Goal: Task Accomplishment & Management: Complete application form

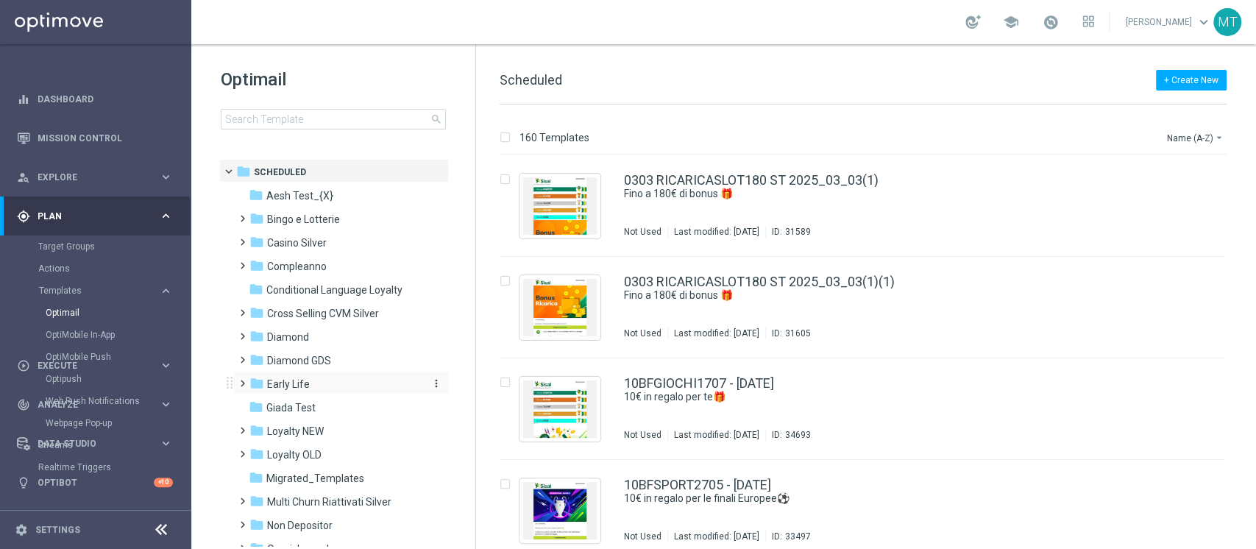
click at [296, 380] on span "Early Life" at bounding box center [288, 383] width 43 height 13
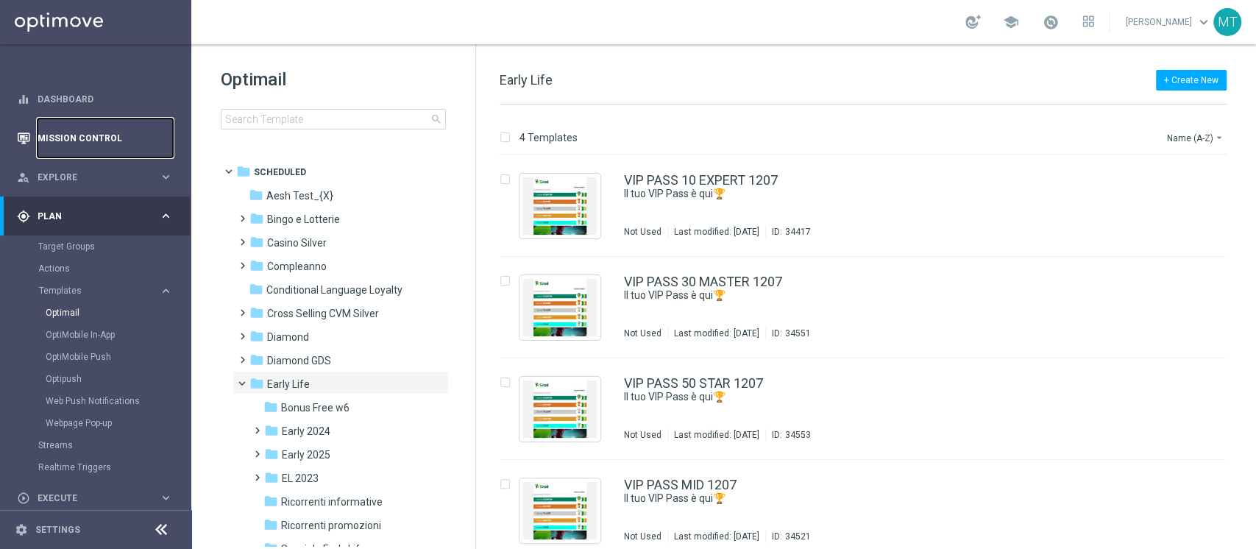
click at [80, 136] on link "Mission Control" at bounding box center [105, 137] width 135 height 39
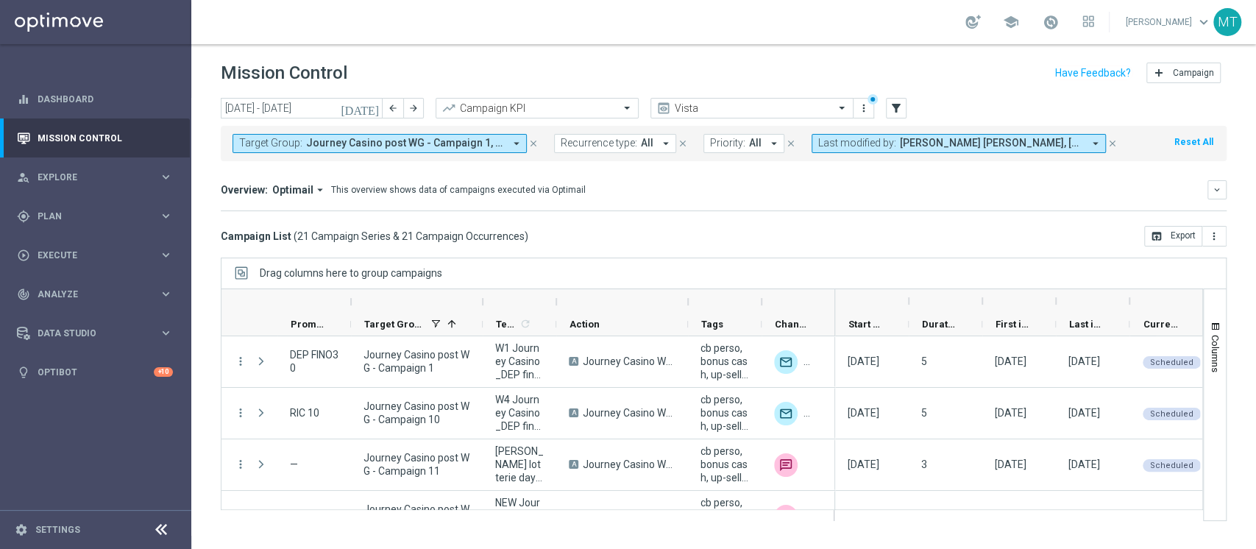
click at [530, 144] on icon "close" at bounding box center [533, 143] width 10 height 10
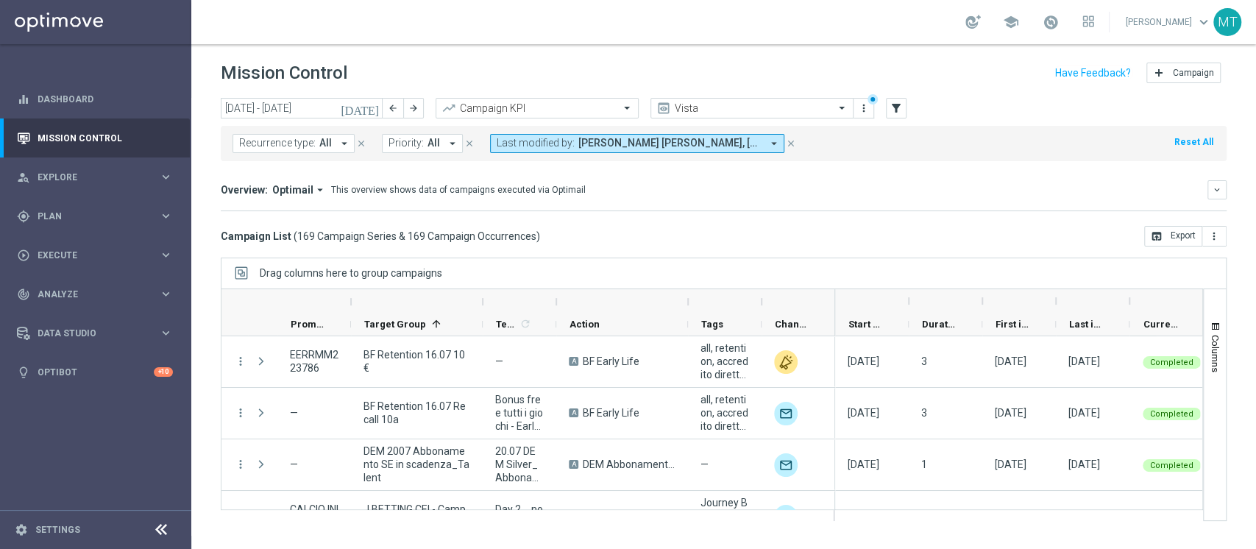
click at [788, 142] on icon "close" at bounding box center [791, 143] width 10 height 10
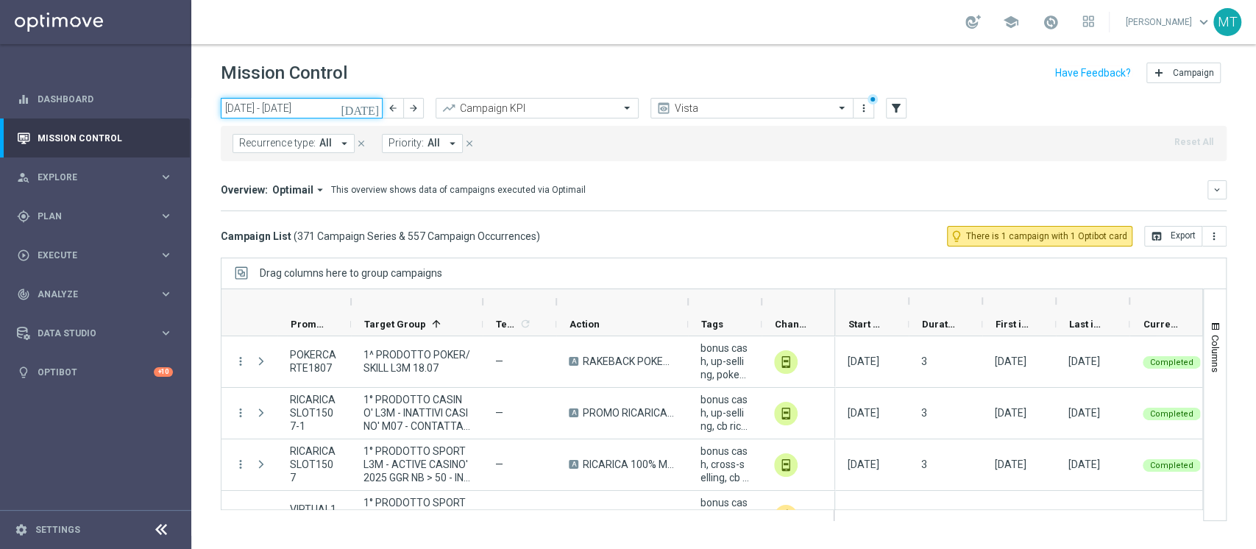
click at [325, 110] on input "[DATE] - [DATE]" at bounding box center [302, 108] width 162 height 21
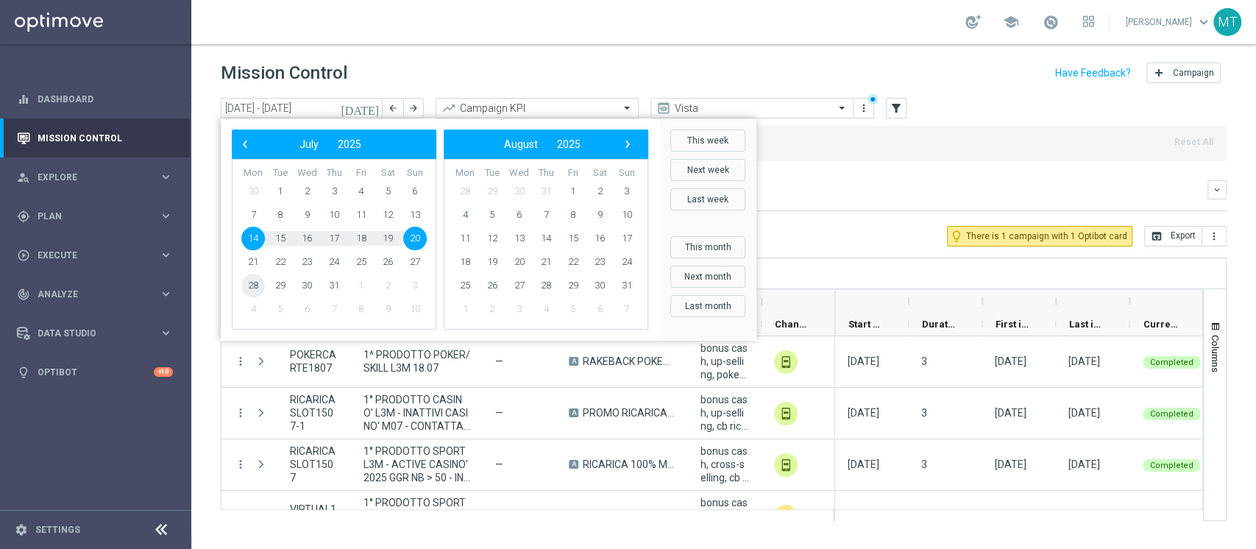
click at [253, 281] on span "28" at bounding box center [253, 286] width 24 height 24
click at [686, 135] on button "This week" at bounding box center [707, 140] width 75 height 22
type input "[DATE] - [DATE]"
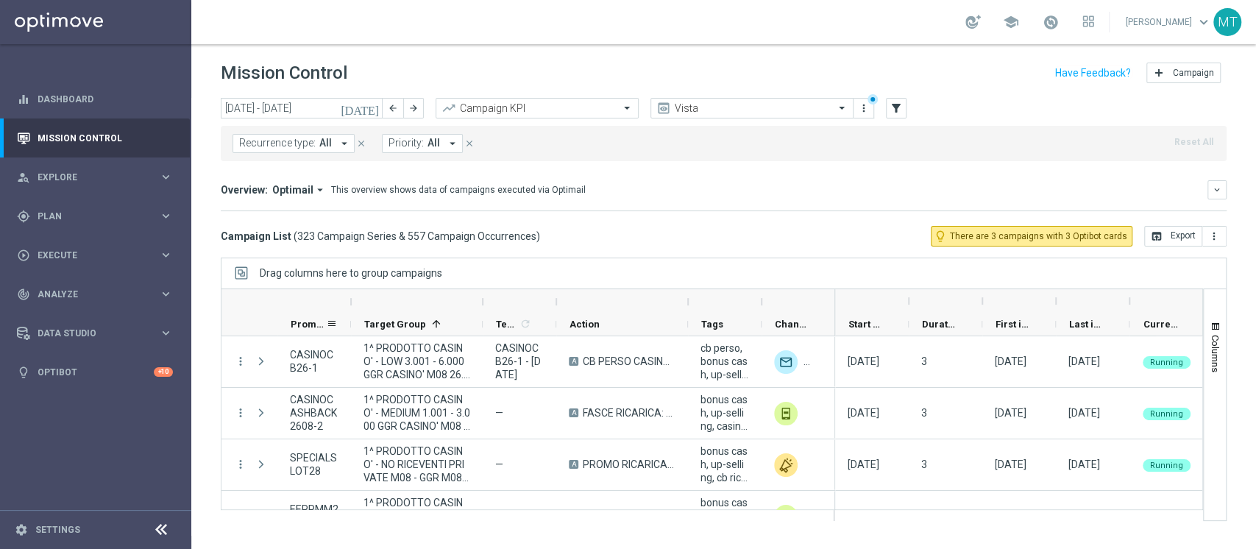
click at [320, 321] on span "Promotions" at bounding box center [308, 323] width 35 height 11
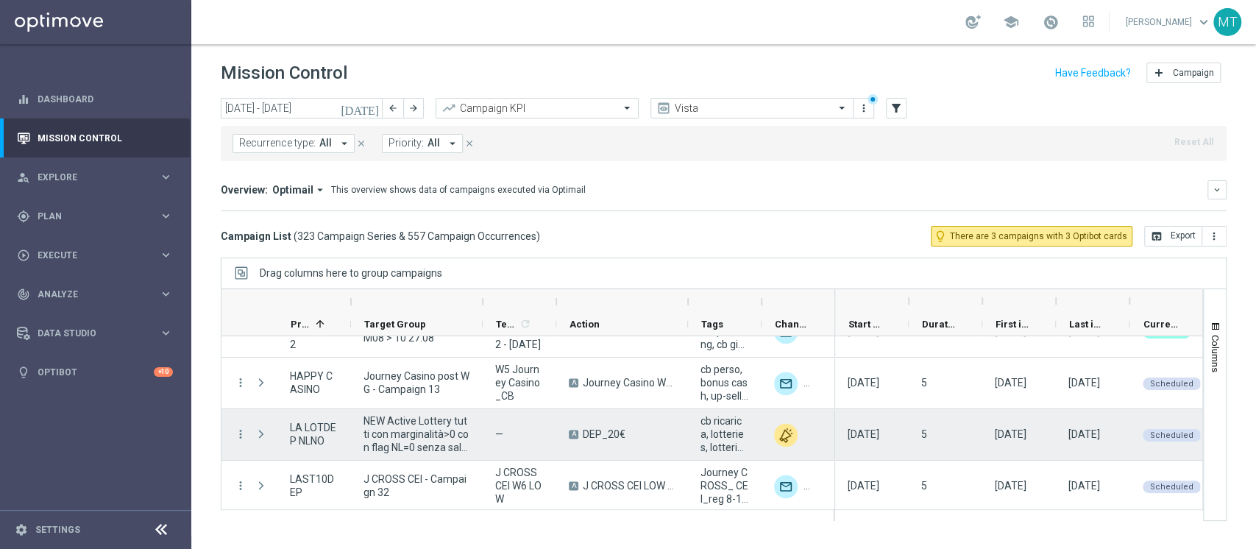
scroll to position [5238, 0]
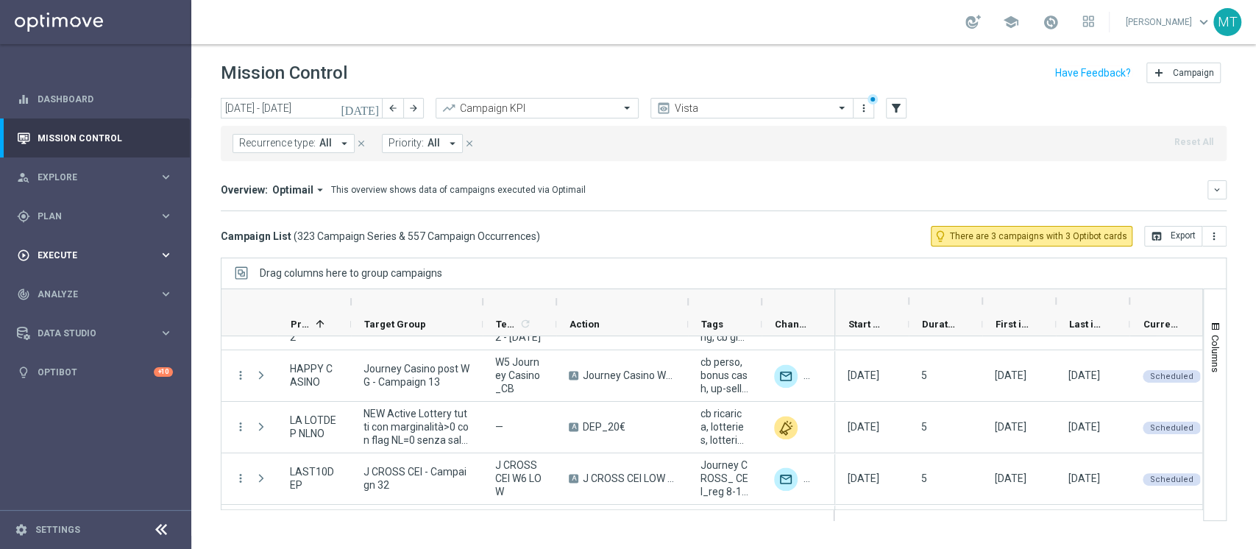
click at [35, 238] on div "play_circle_outline Execute keyboard_arrow_right" at bounding box center [95, 254] width 190 height 39
click at [76, 205] on div "gps_fixed Plan keyboard_arrow_right" at bounding box center [95, 215] width 190 height 39
click at [74, 253] on div "Target Groups" at bounding box center [114, 246] width 152 height 22
click at [71, 249] on link "Target Groups" at bounding box center [95, 247] width 115 height 12
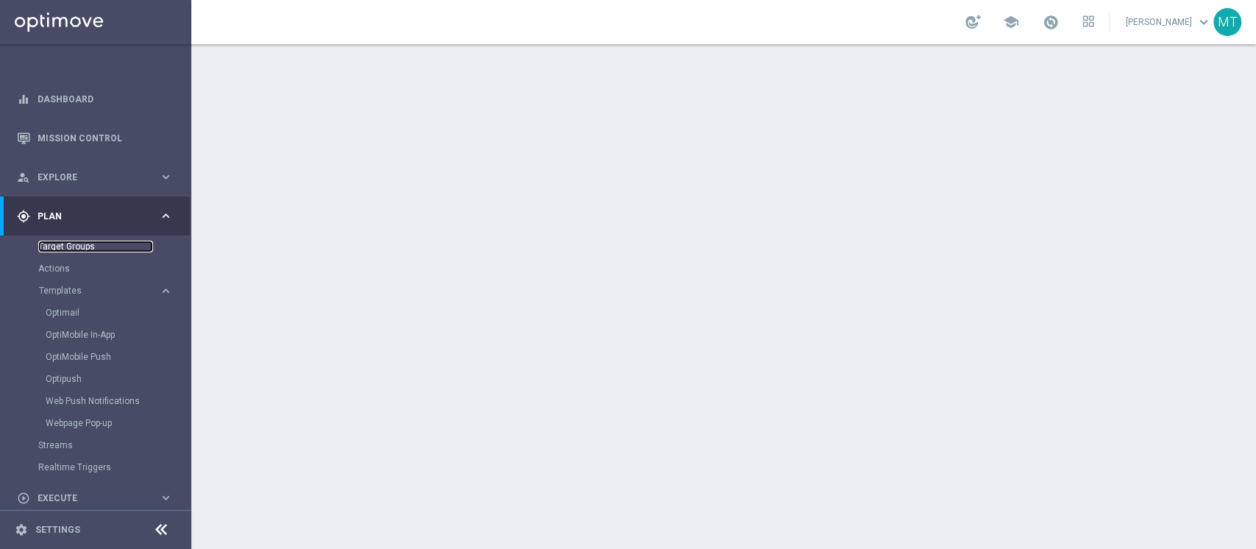
click at [71, 249] on link "Target Groups" at bounding box center [95, 247] width 115 height 12
click at [64, 314] on link "Optimail" at bounding box center [99, 313] width 107 height 12
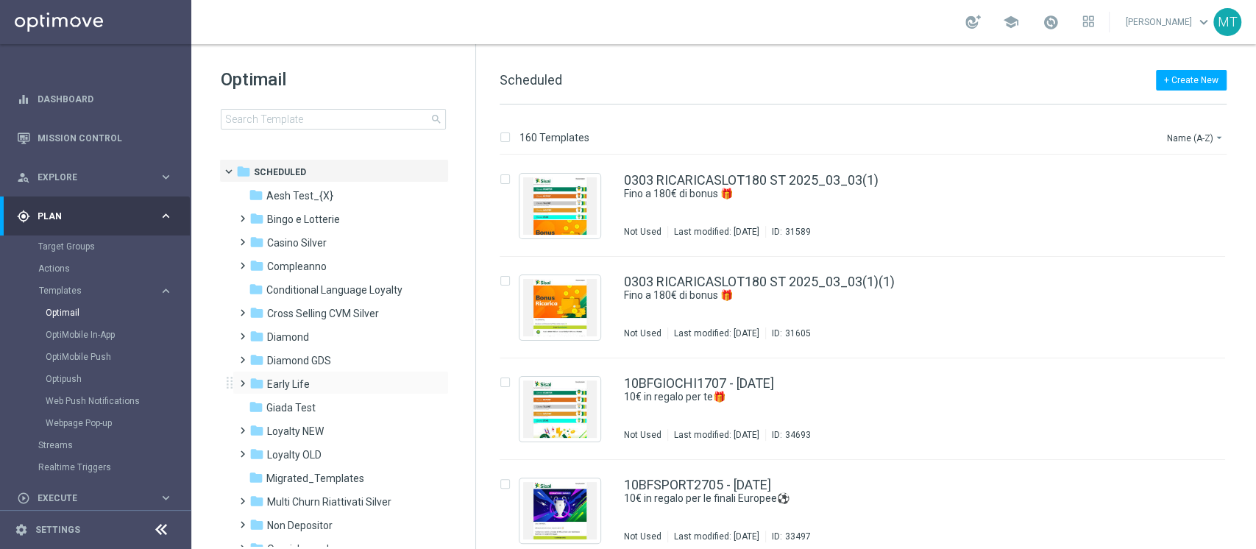
click at [323, 374] on div "folder Early Life more_vert" at bounding box center [340, 383] width 216 height 24
click at [335, 377] on div "folder Early Life" at bounding box center [333, 384] width 169 height 17
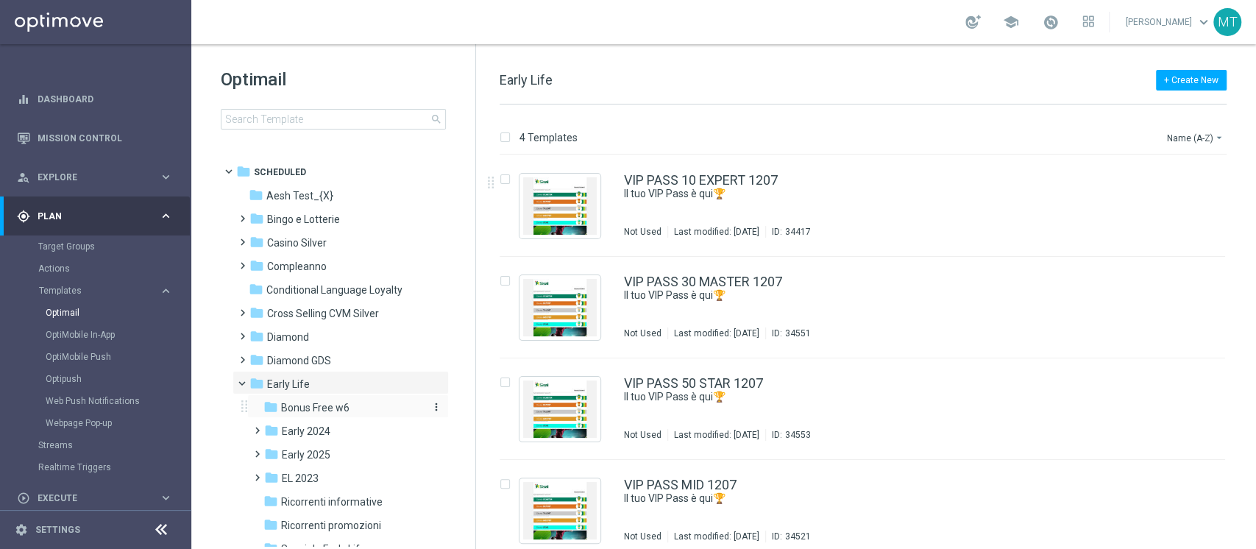
click at [300, 403] on span "Bonus Free w6" at bounding box center [315, 407] width 68 height 13
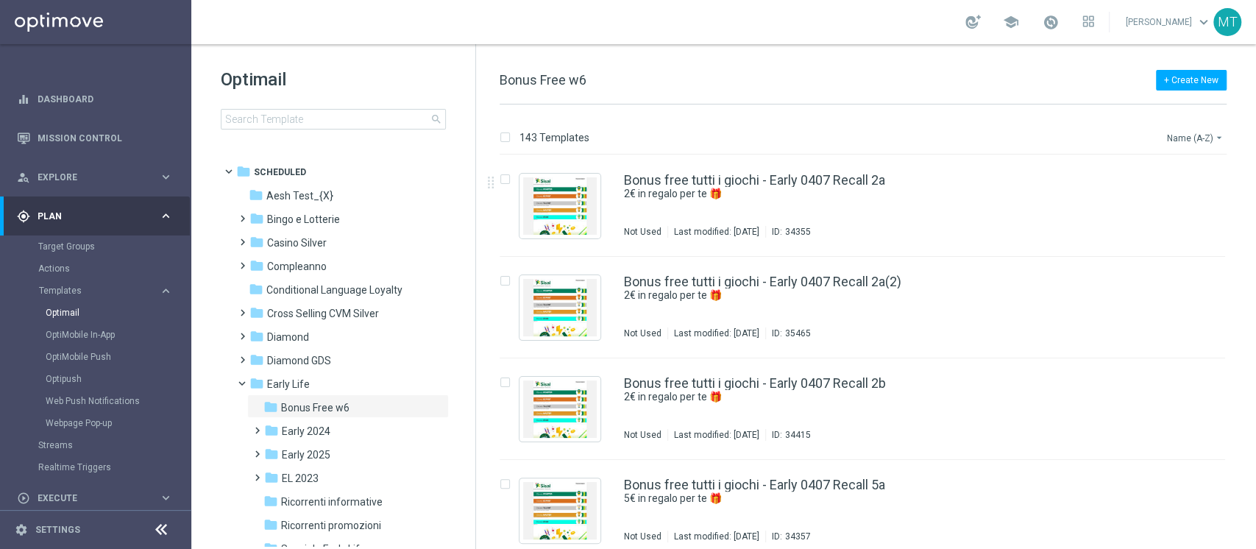
click at [1181, 134] on button "Name (A-Z) arrow_drop_down" at bounding box center [1195, 138] width 61 height 18
click at [1150, 199] on span "Date Modified (Newest)" at bounding box center [1169, 203] width 99 height 10
click at [1178, 177] on icon "file_copy" at bounding box center [1184, 177] width 12 height 12
click at [873, 204] on div "Bonus free tutti i giochi - Early 2108 Recall 10a(1) 10€ in regalo per te 🎁 Not…" at bounding box center [893, 206] width 539 height 64
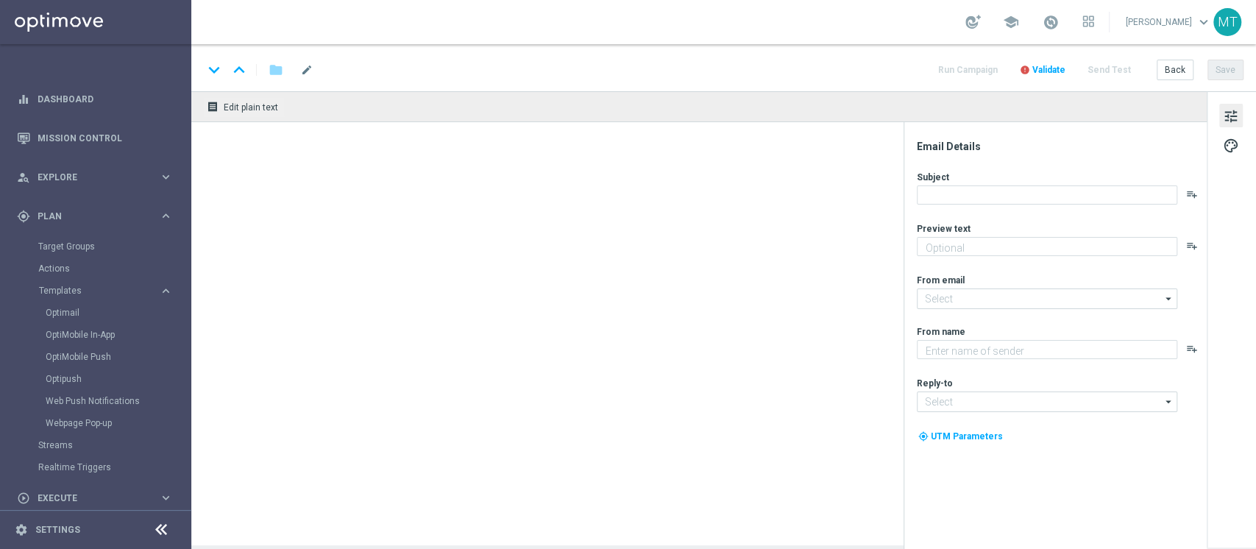
type textarea "10€ in regalo per te 🎁"
type textarea "Sisal"
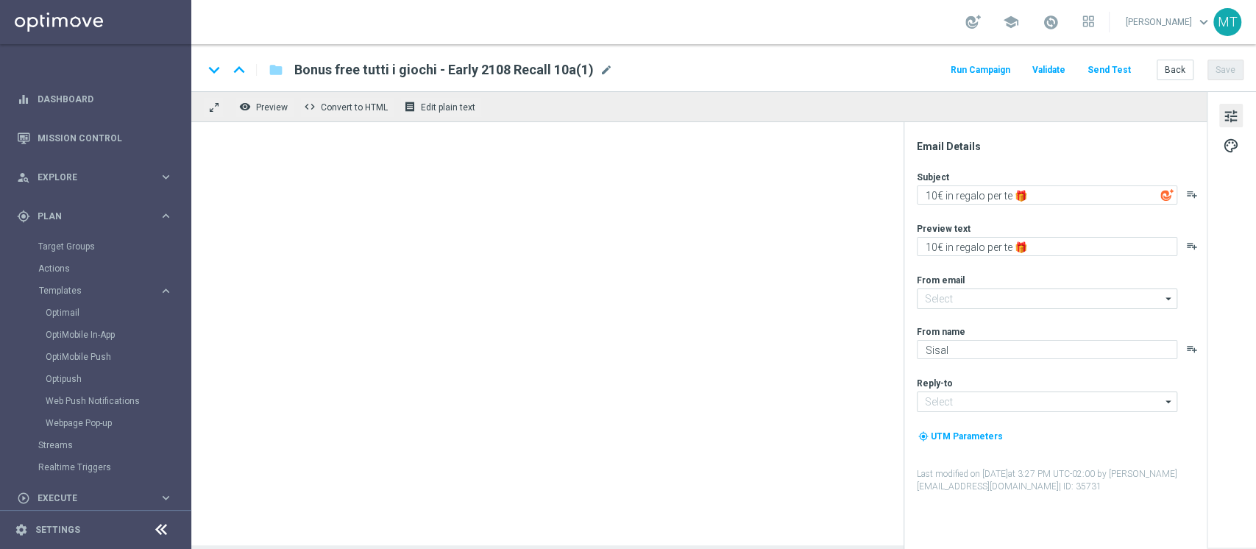
type input "[EMAIL_ADDRESS][DOMAIN_NAME]"
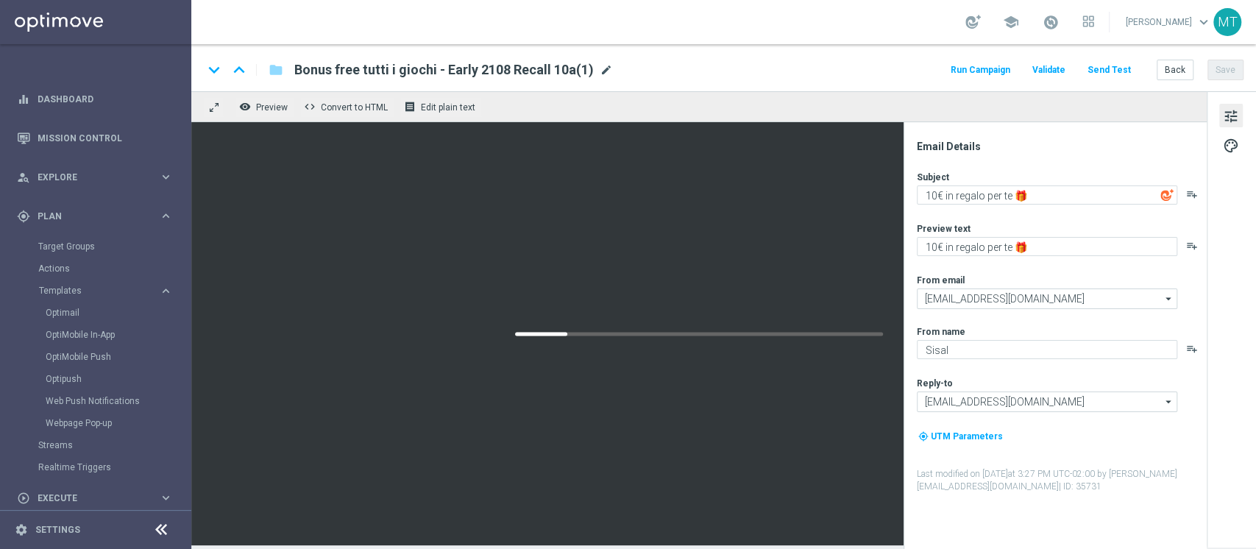
click at [599, 68] on span "mode_edit" at bounding box center [605, 69] width 13 height 13
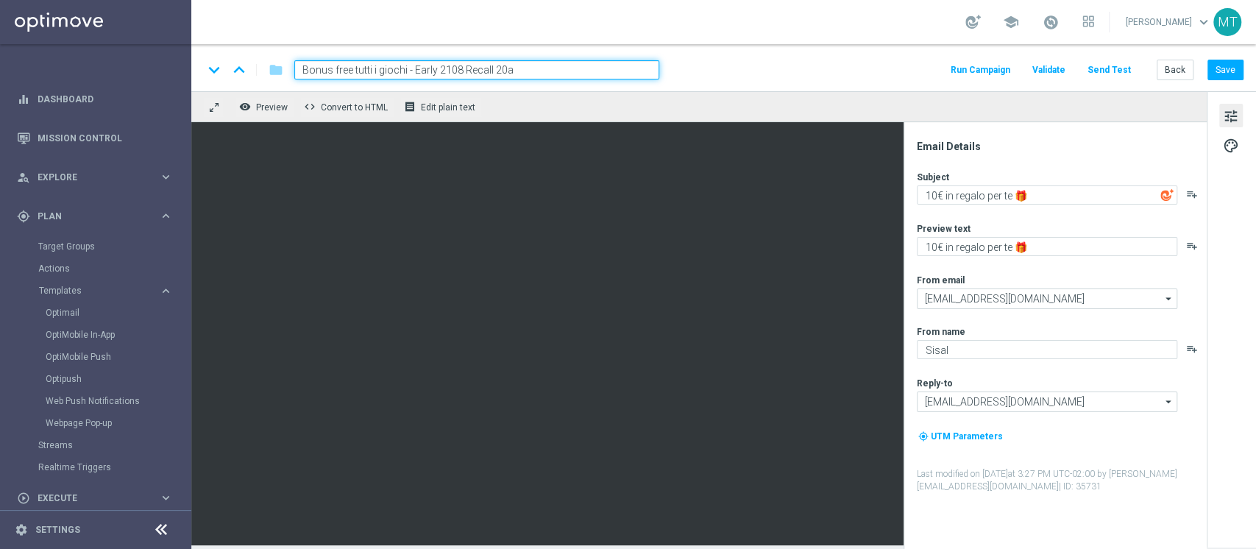
click at [442, 68] on input "Bonus free tutti i giochi - Early 2108 Recall 20a" at bounding box center [476, 69] width 365 height 19
type input "Bonus free tutti i giochi - Early 2708 Recall 20a"
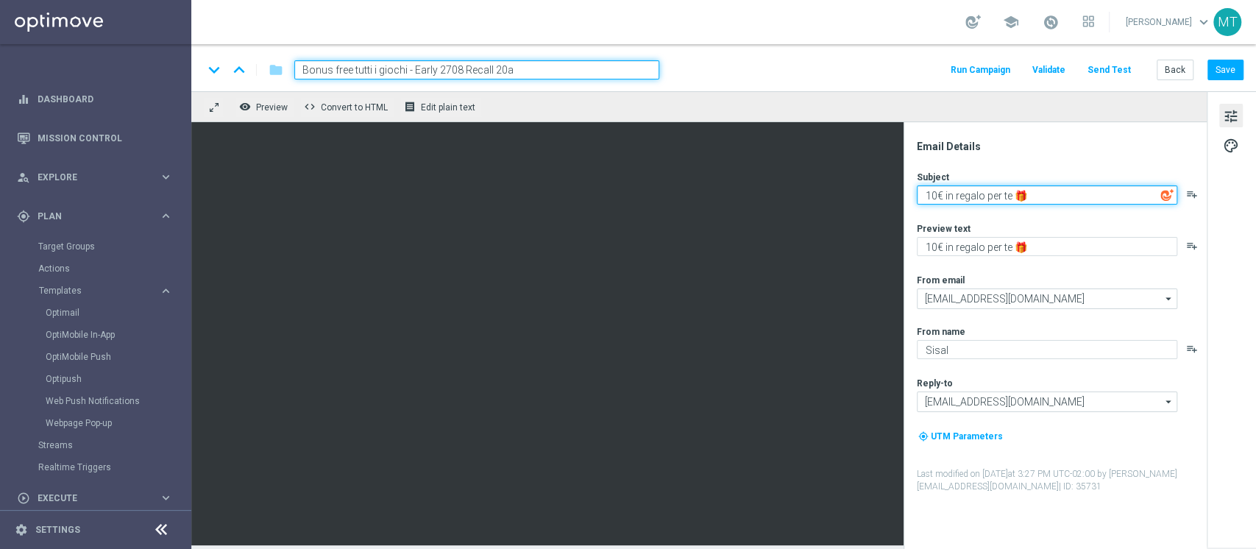
click at [928, 196] on textarea "10€ in regalo per te 🎁" at bounding box center [1046, 194] width 260 height 19
type textarea "20€ in regalo per te 🎁"
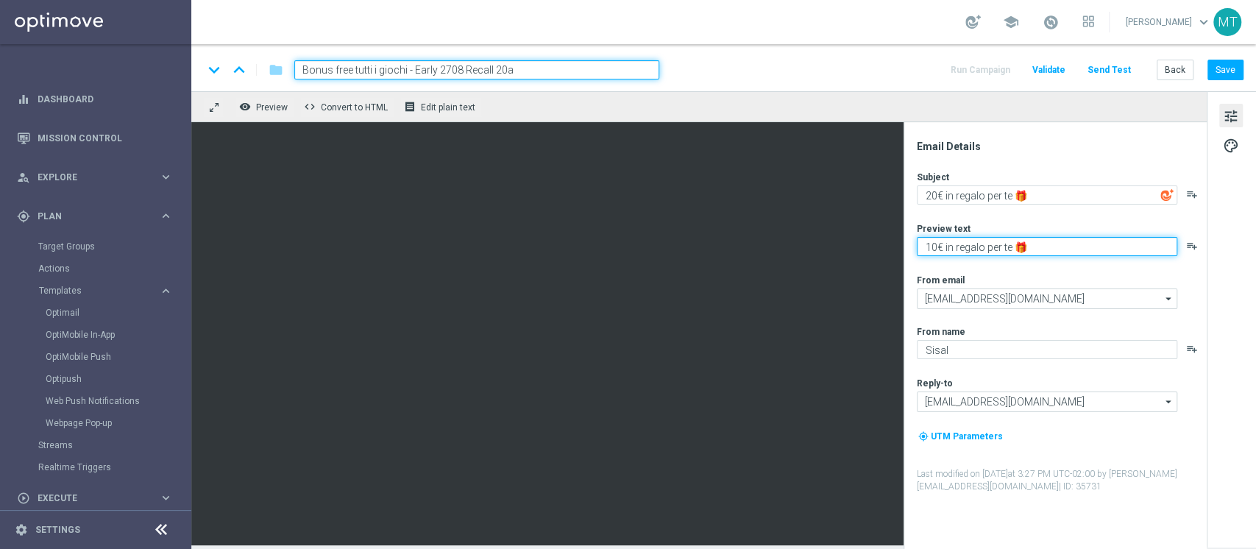
click at [932, 246] on textarea "10€ in regalo per te 🎁" at bounding box center [1046, 246] width 260 height 19
type textarea "20€ in regalo per te 🎁"
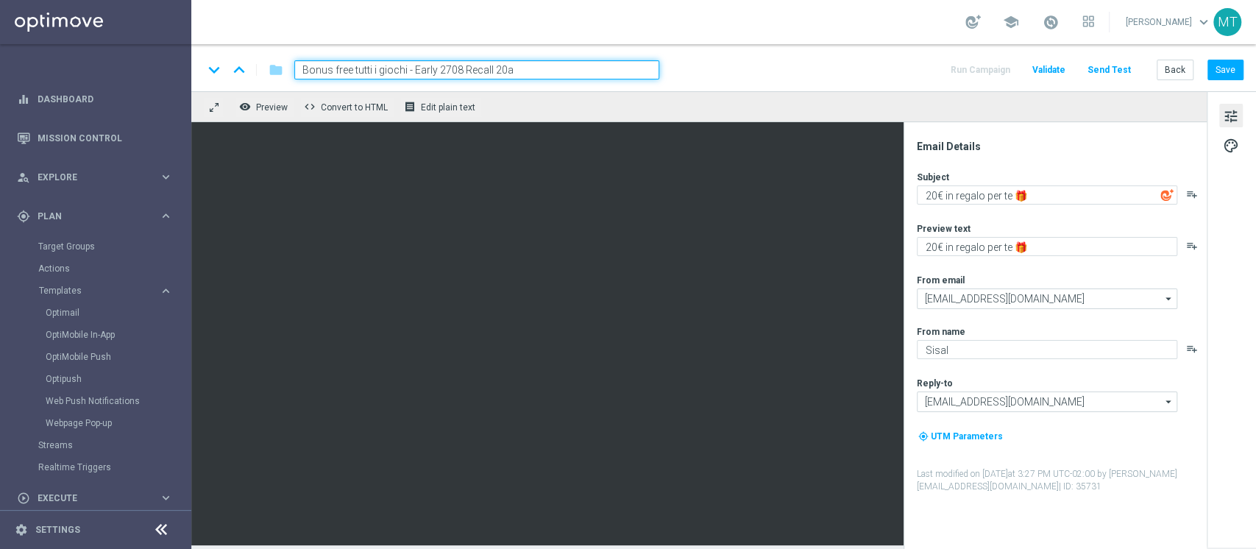
click at [905, 117] on div "remove_red_eye Preview code Convert to HTML receipt Edit plain text" at bounding box center [698, 106] width 1015 height 31
click at [818, 90] on div "keyboard_arrow_down keyboard_arrow_up folder Bonus free tutti i giochi - Early …" at bounding box center [723, 67] width 1064 height 47
click at [1058, 29] on span at bounding box center [1050, 22] width 16 height 16
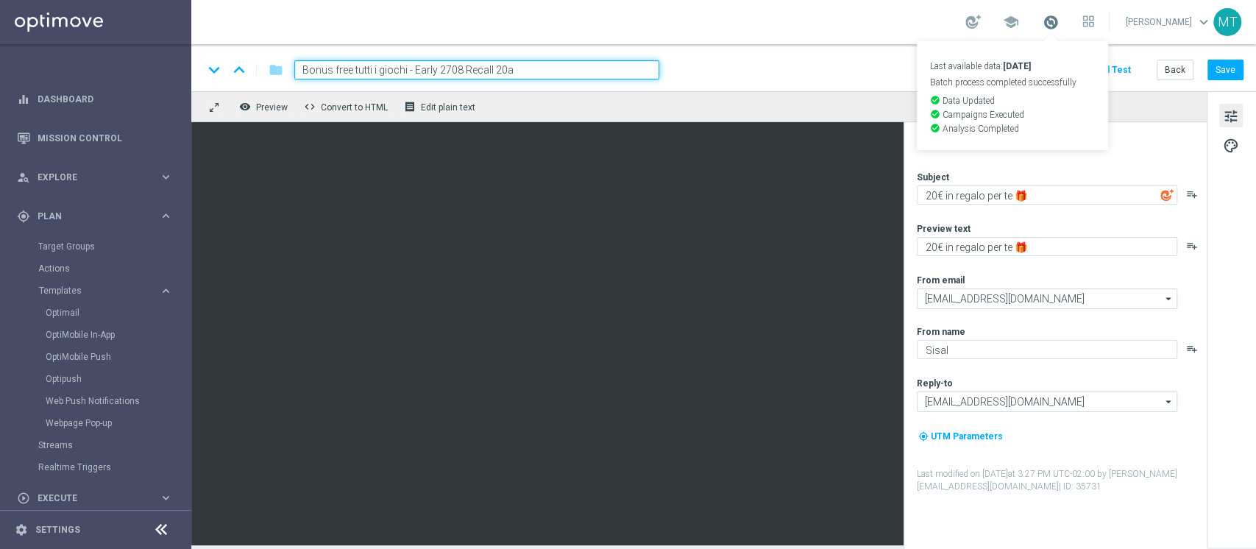
click at [1058, 29] on span at bounding box center [1050, 22] width 16 height 16
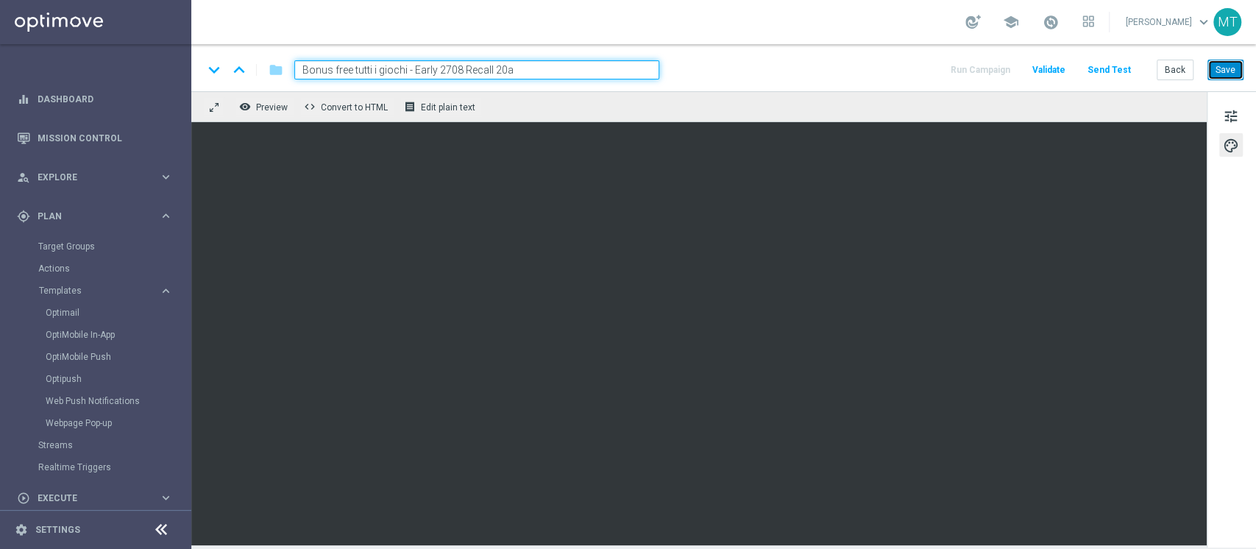
click at [1228, 74] on button "Save" at bounding box center [1225, 70] width 36 height 21
click at [1058, 21] on span at bounding box center [1050, 22] width 16 height 16
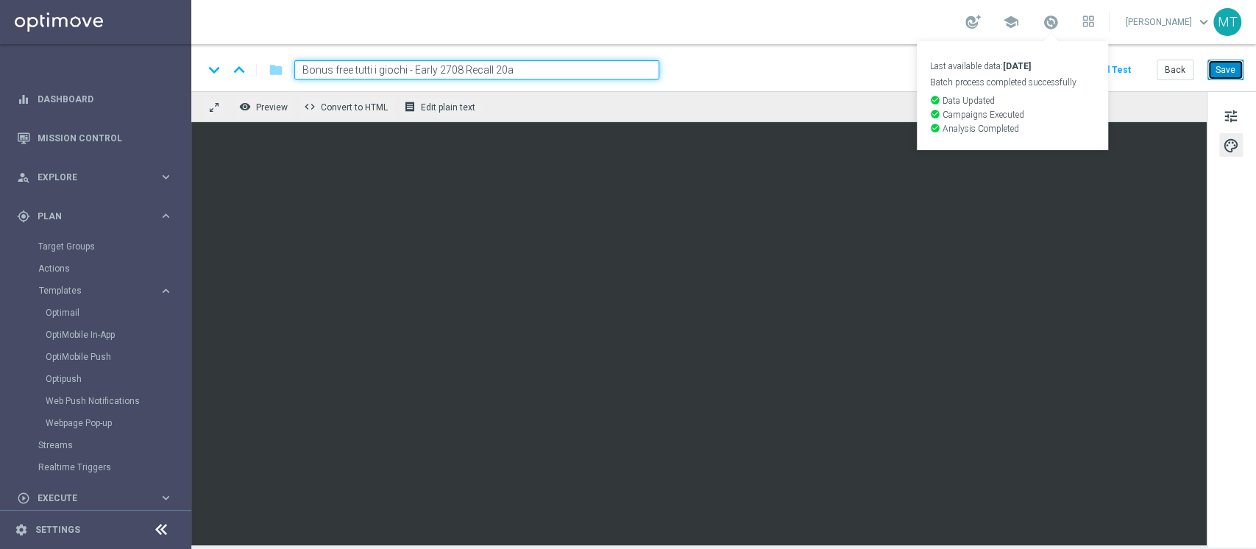
click at [1208, 72] on button "Save" at bounding box center [1225, 70] width 36 height 21
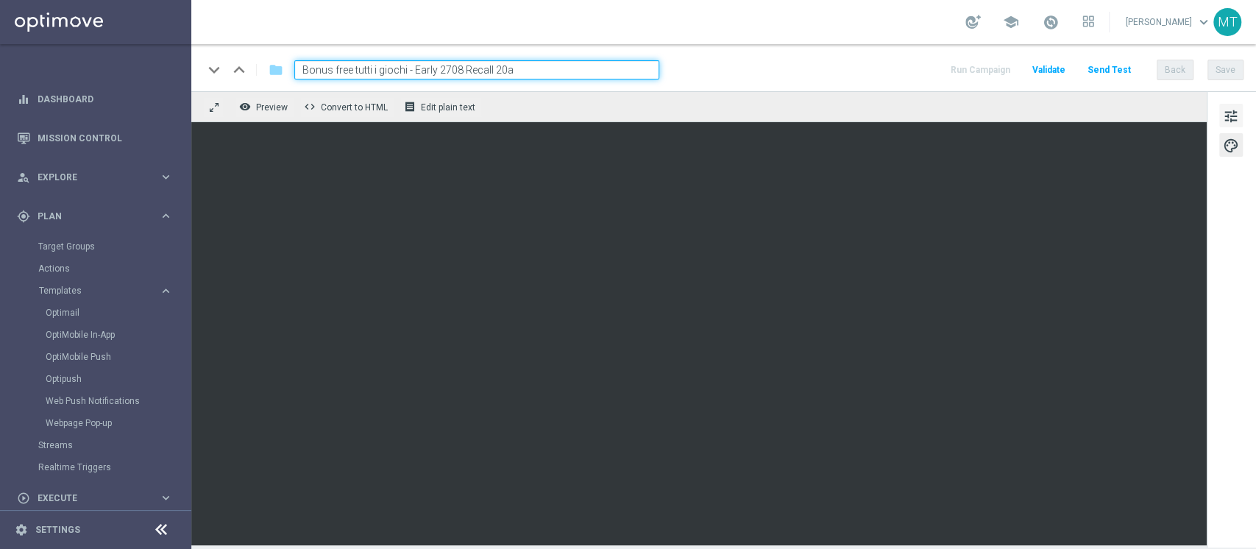
click at [1228, 118] on span "tune" at bounding box center [1230, 116] width 16 height 19
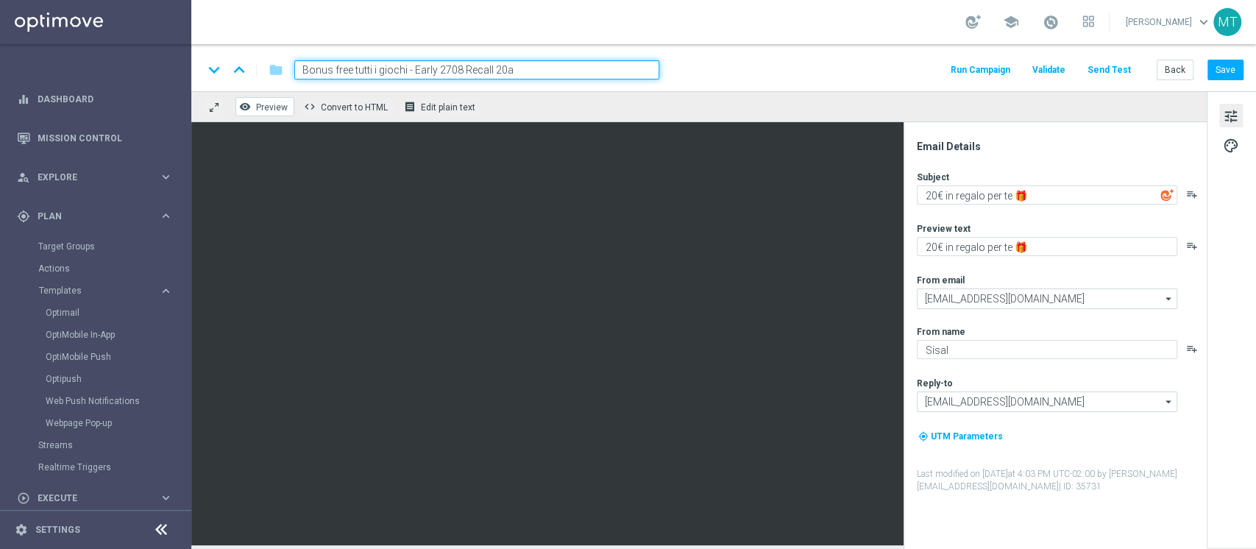
click at [258, 100] on button "remove_red_eye Preview" at bounding box center [264, 106] width 59 height 19
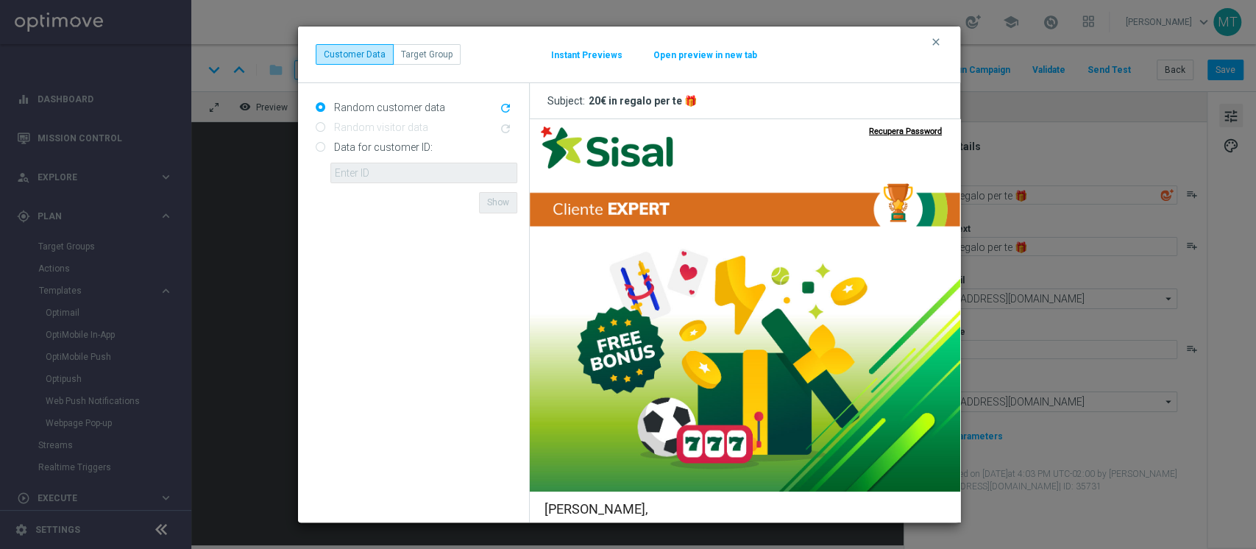
click at [682, 52] on button "Open preview in new tab" at bounding box center [704, 55] width 105 height 12
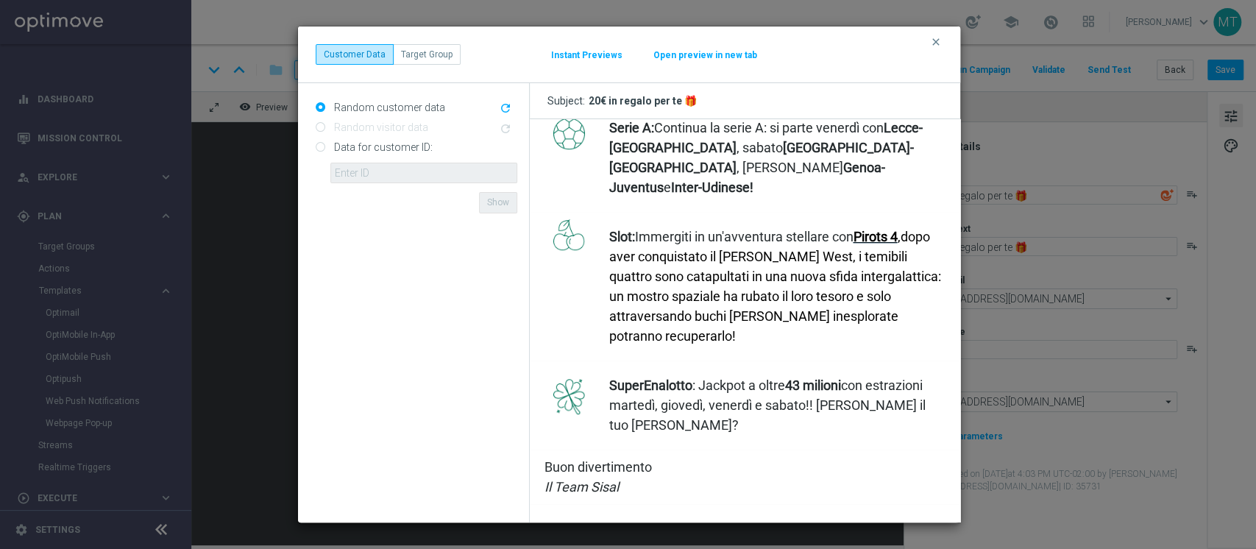
scroll to position [659, 0]
click at [936, 42] on icon "clear" at bounding box center [936, 42] width 12 height 12
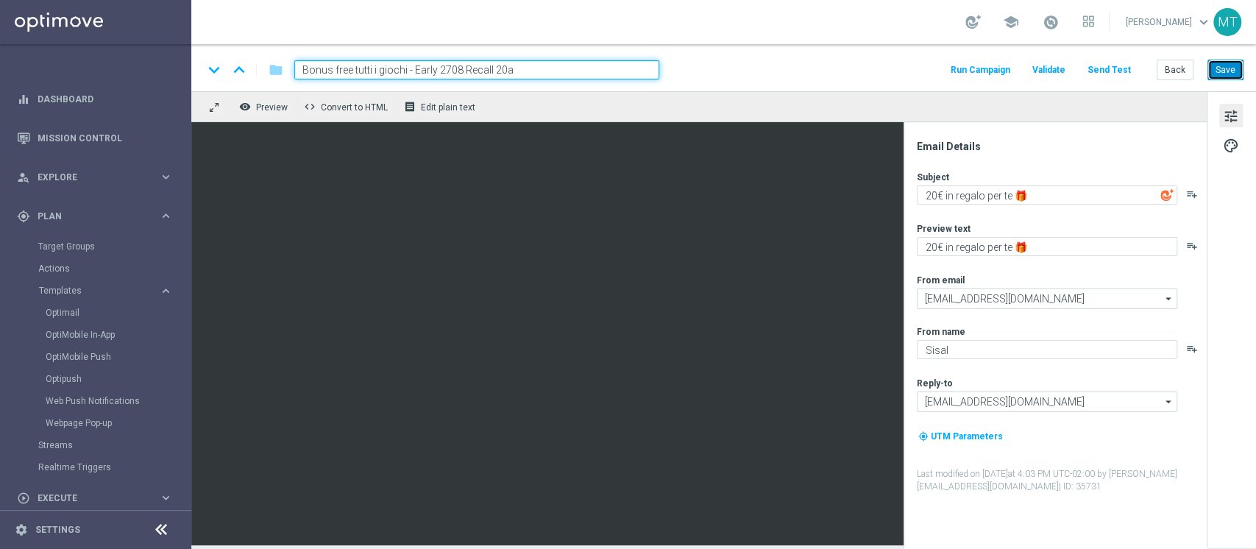
click at [1226, 79] on button "Save" at bounding box center [1225, 70] width 36 height 21
click at [265, 103] on span "Preview" at bounding box center [272, 107] width 32 height 10
click at [1060, 32] on link at bounding box center [1050, 23] width 19 height 24
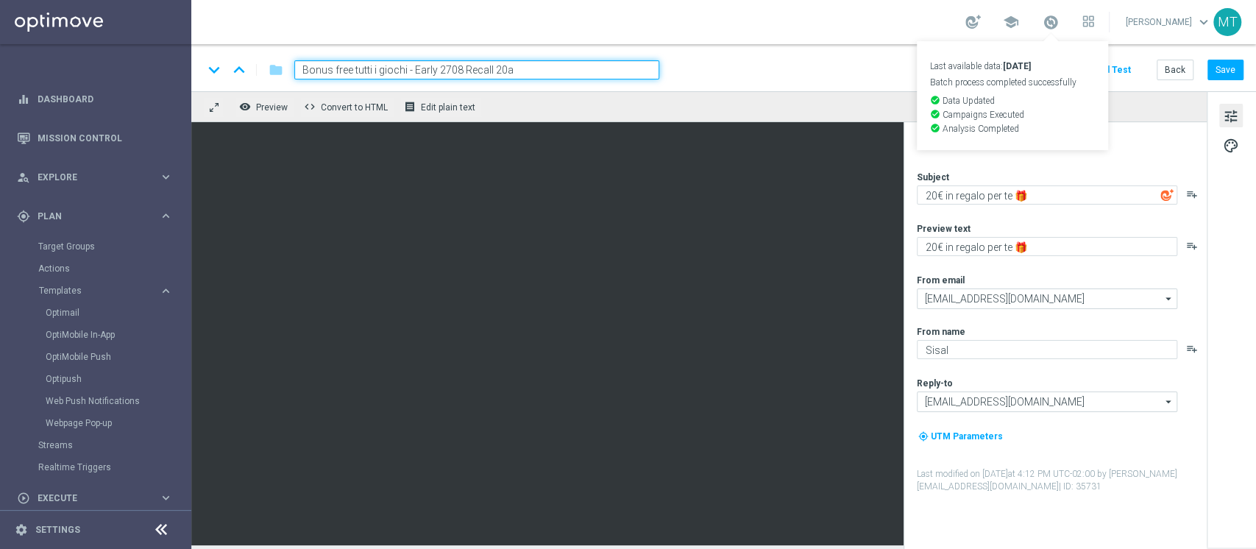
click at [1060, 32] on link "Last available data: [DATE] Batch process completed successfully check_circle D…" at bounding box center [1050, 23] width 19 height 24
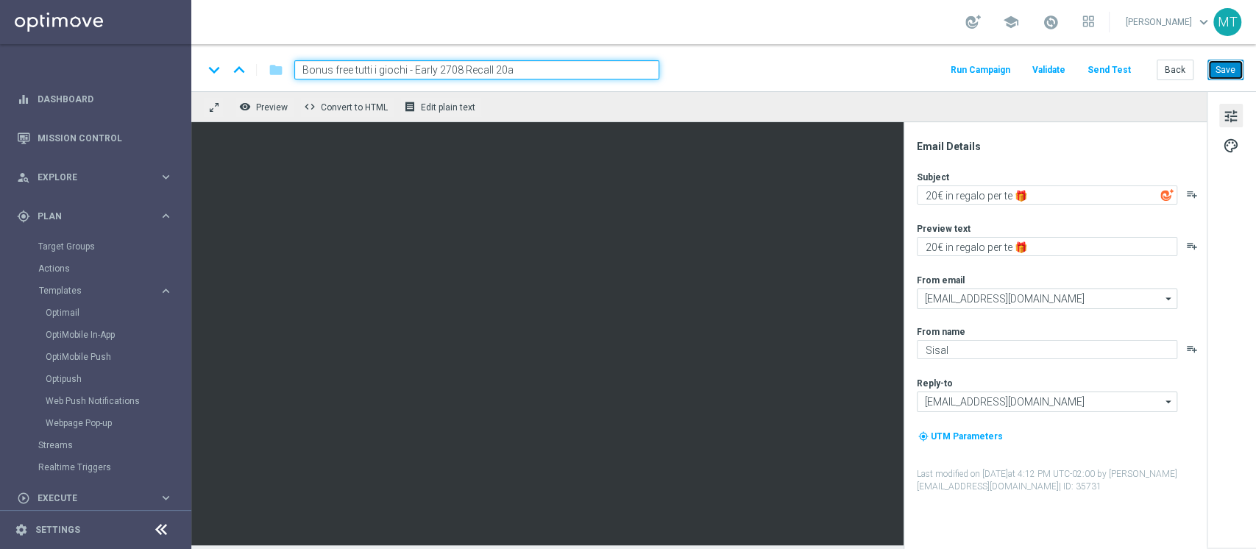
click at [1221, 68] on button "Save" at bounding box center [1225, 70] width 36 height 21
click at [1002, 71] on button "Run Campaign" at bounding box center [980, 70] width 64 height 20
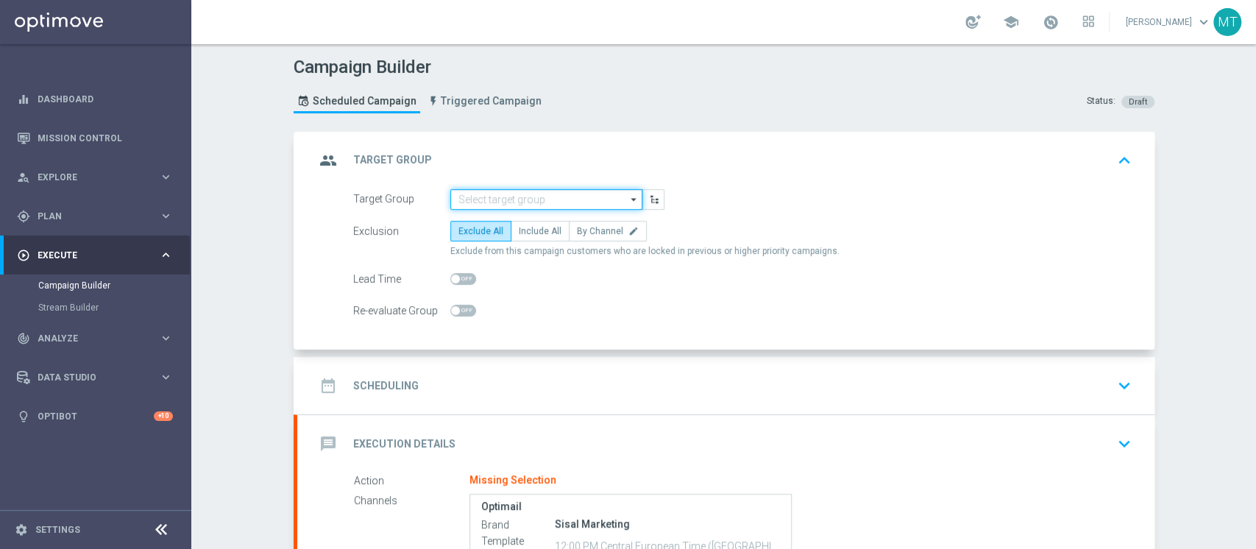
click at [580, 194] on input at bounding box center [546, 199] width 192 height 21
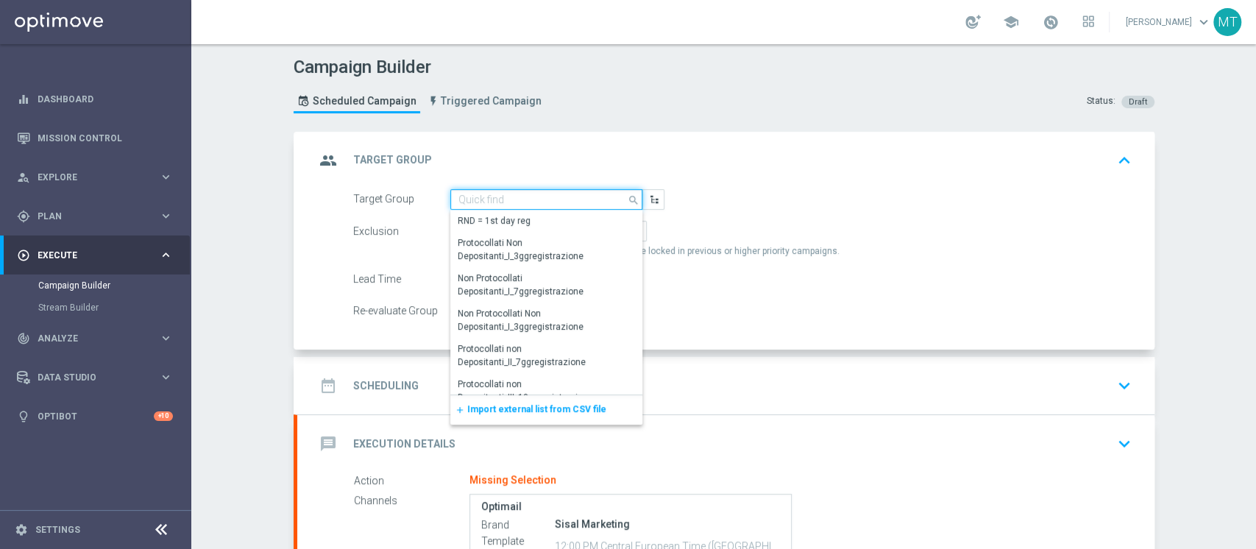
paste input "BF Retention 27.08 Recall 20a"
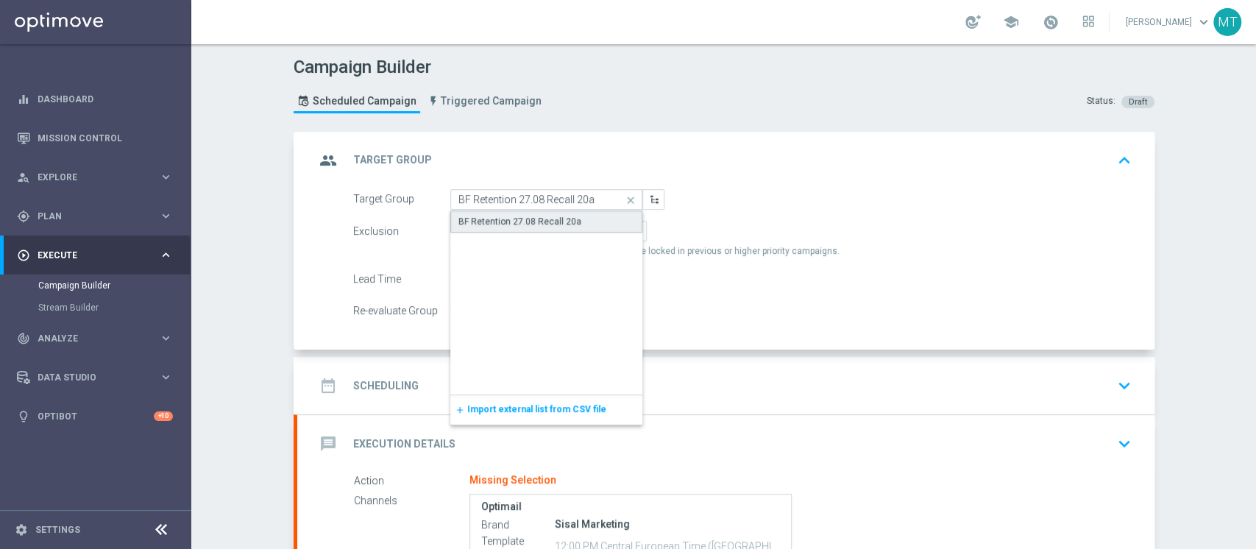
click at [527, 210] on div "BF Retention 27.08 Recall 20a" at bounding box center [546, 221] width 193 height 22
type input "BF Retention 27.08 Recall 20a"
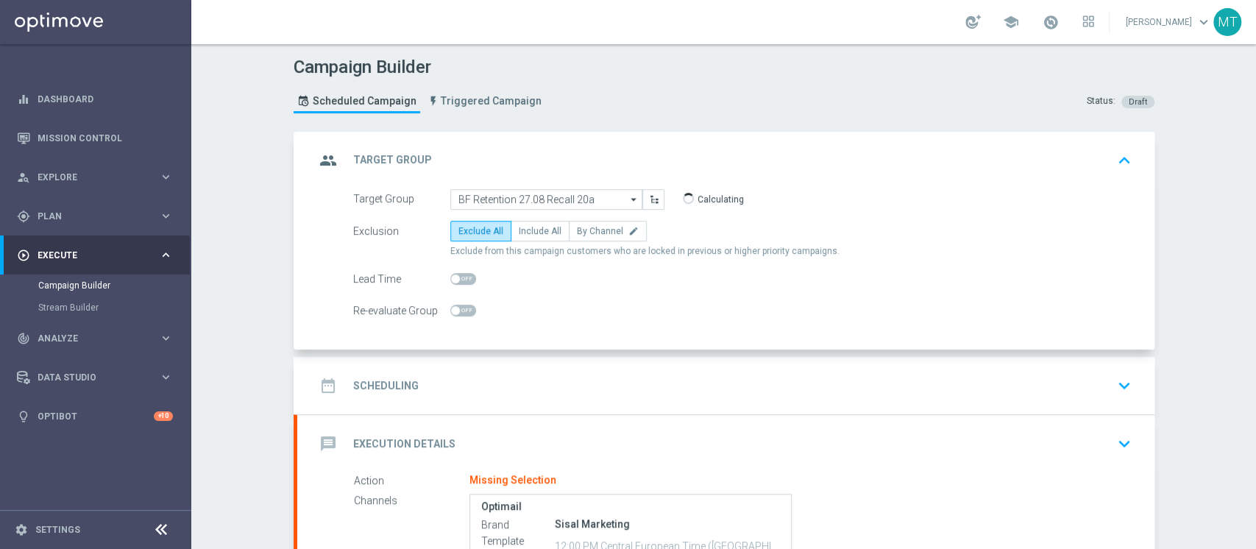
click at [593, 380] on div "date_range Scheduling keyboard_arrow_down" at bounding box center [726, 385] width 822 height 28
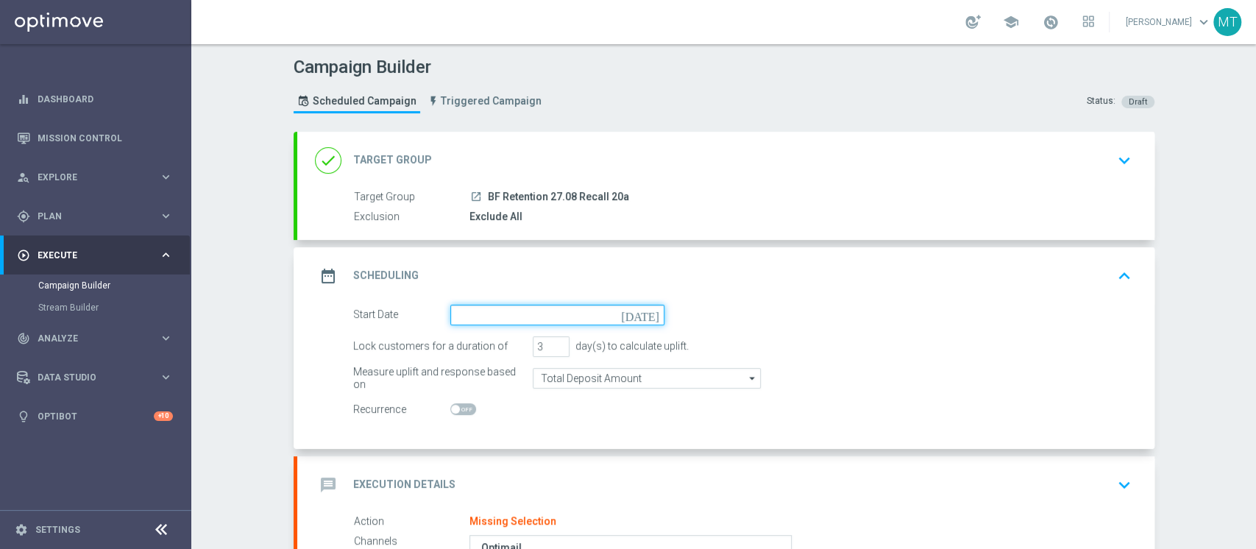
click at [571, 313] on input at bounding box center [557, 315] width 214 height 21
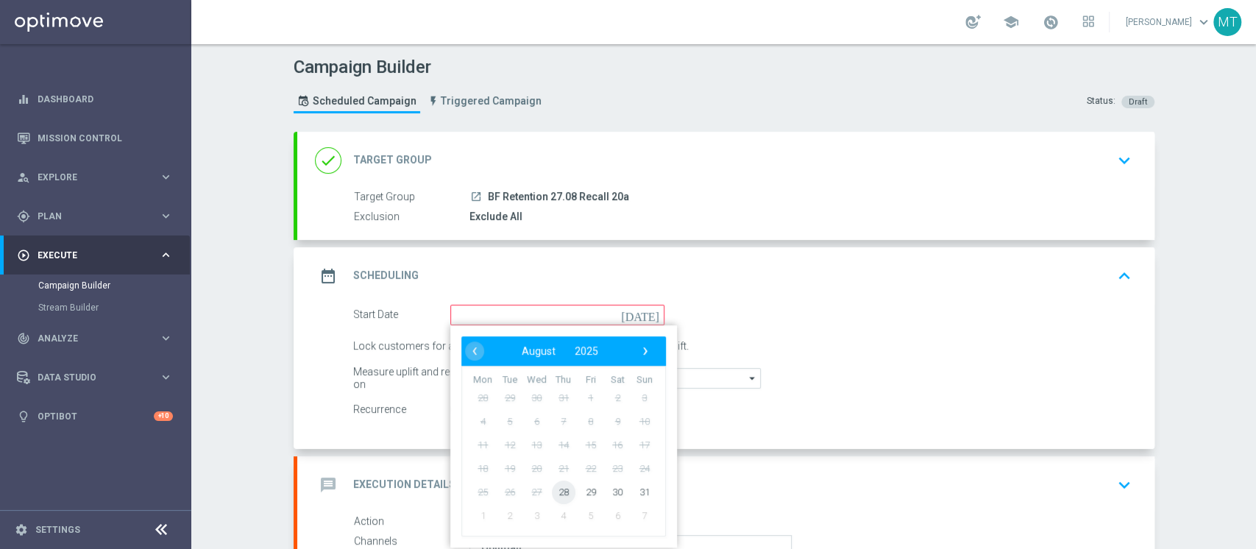
click at [555, 483] on span "28" at bounding box center [563, 492] width 24 height 24
type input "[DATE]"
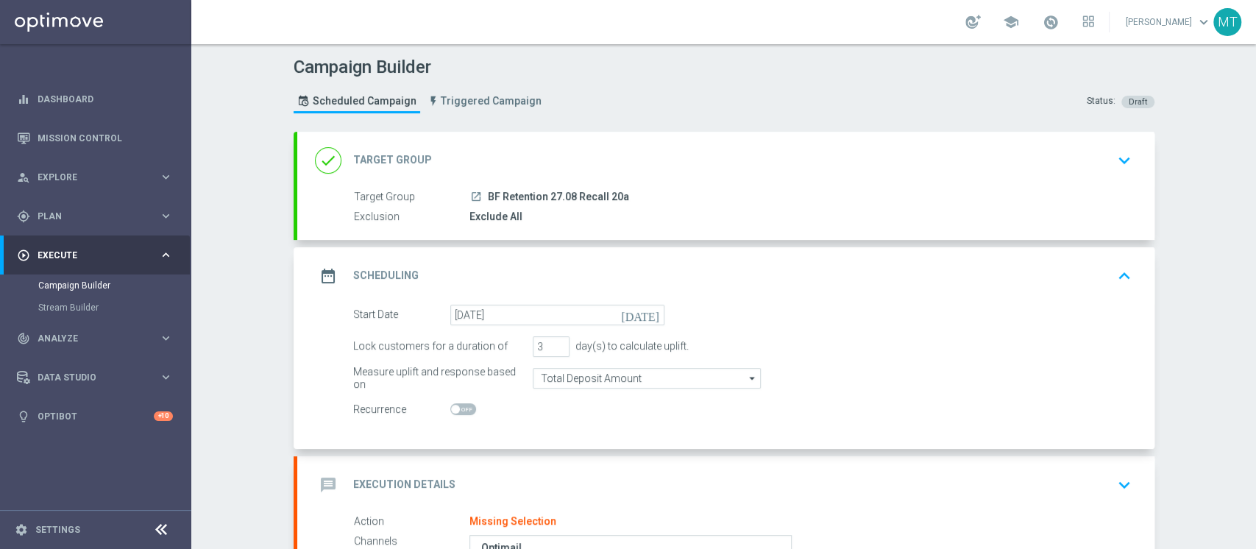
click at [1186, 373] on div "Campaign Builder Scheduled Campaign Triggered Campaign Status: Draft done Targe…" at bounding box center [723, 296] width 1064 height 505
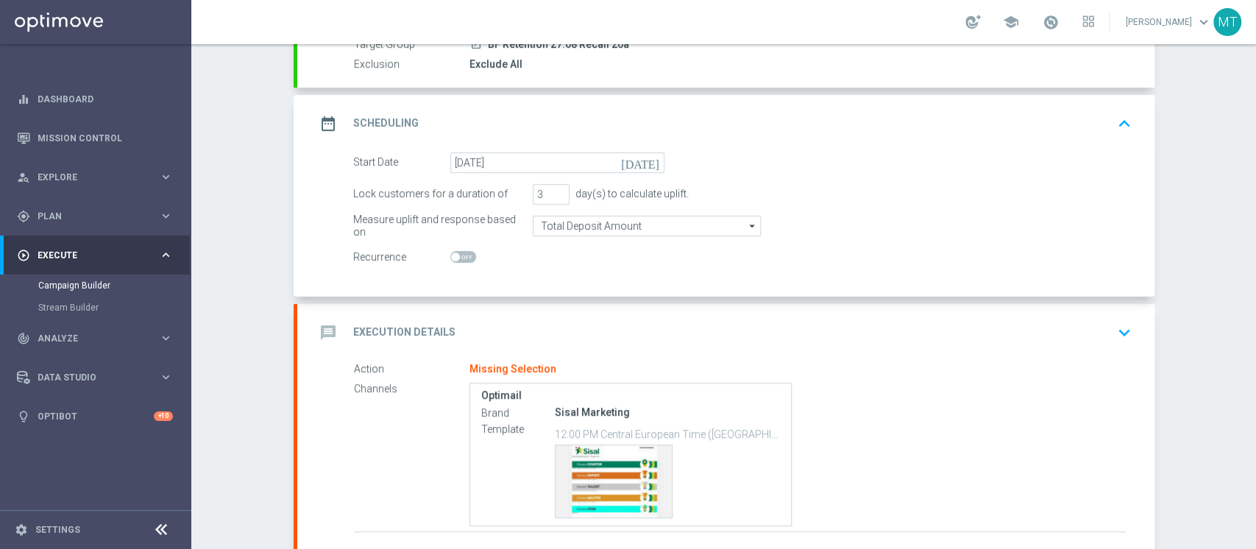
scroll to position [165, 0]
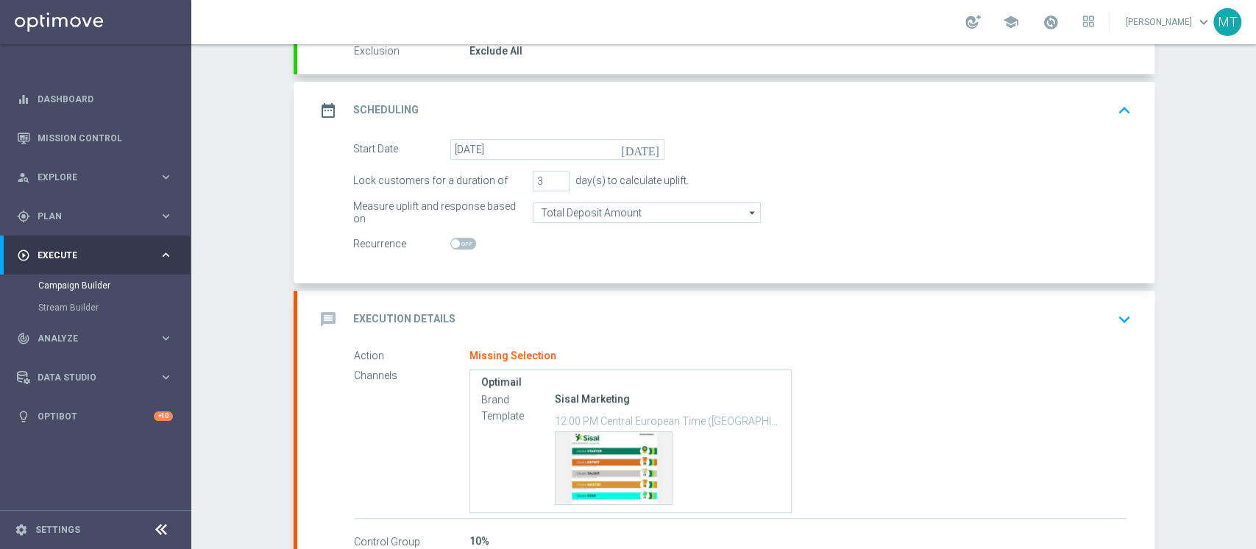
click at [789, 325] on div "message Execution Details keyboard_arrow_down" at bounding box center [726, 319] width 822 height 28
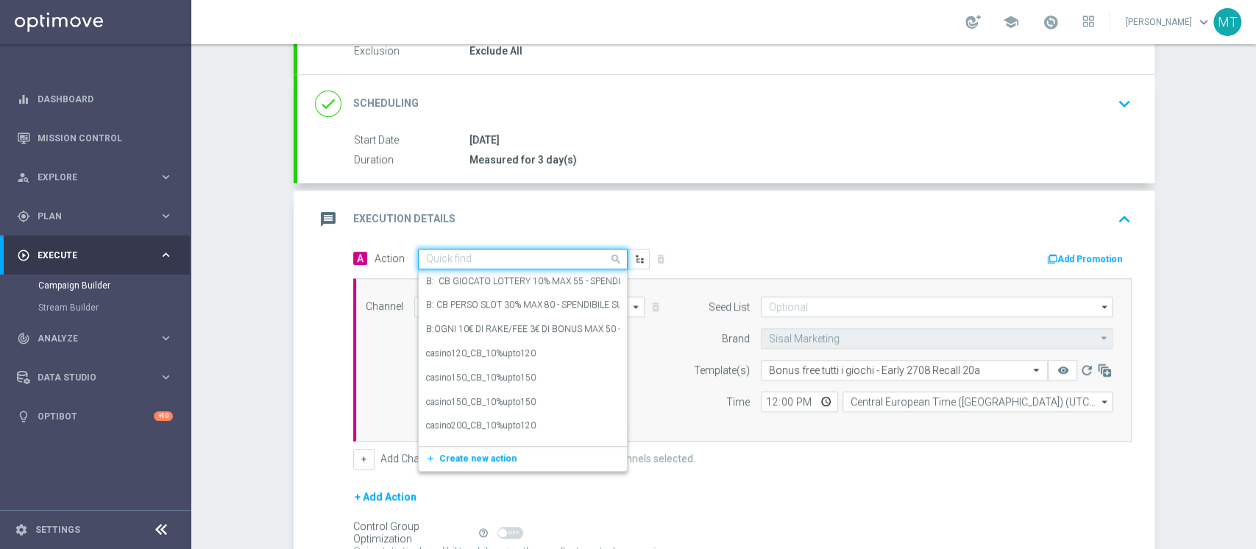
click at [478, 254] on input "text" at bounding box center [508, 259] width 164 height 13
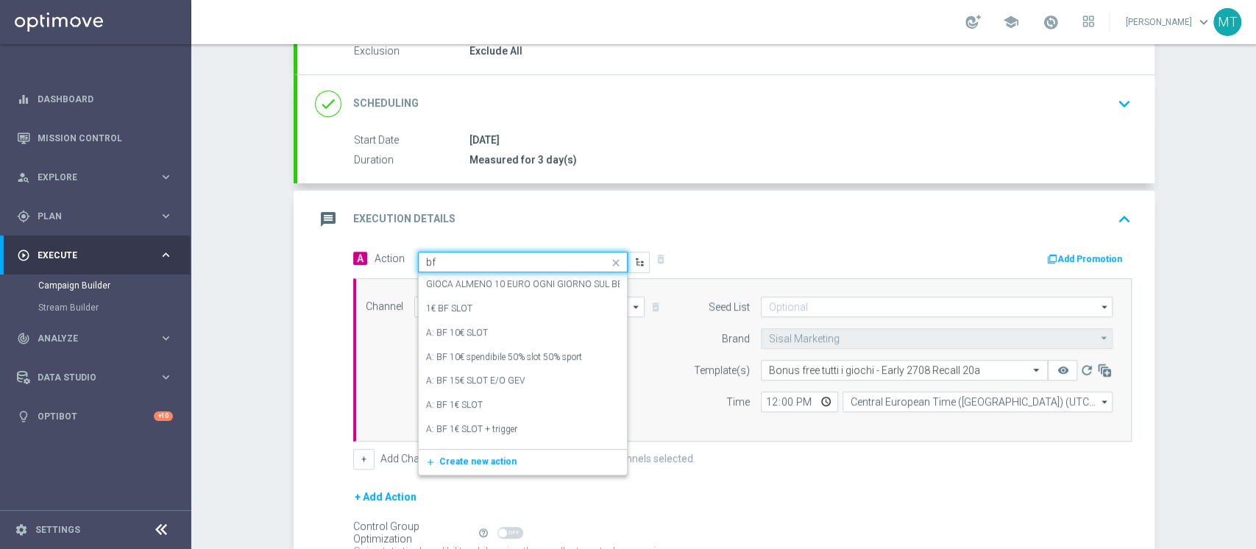
type input "bf e"
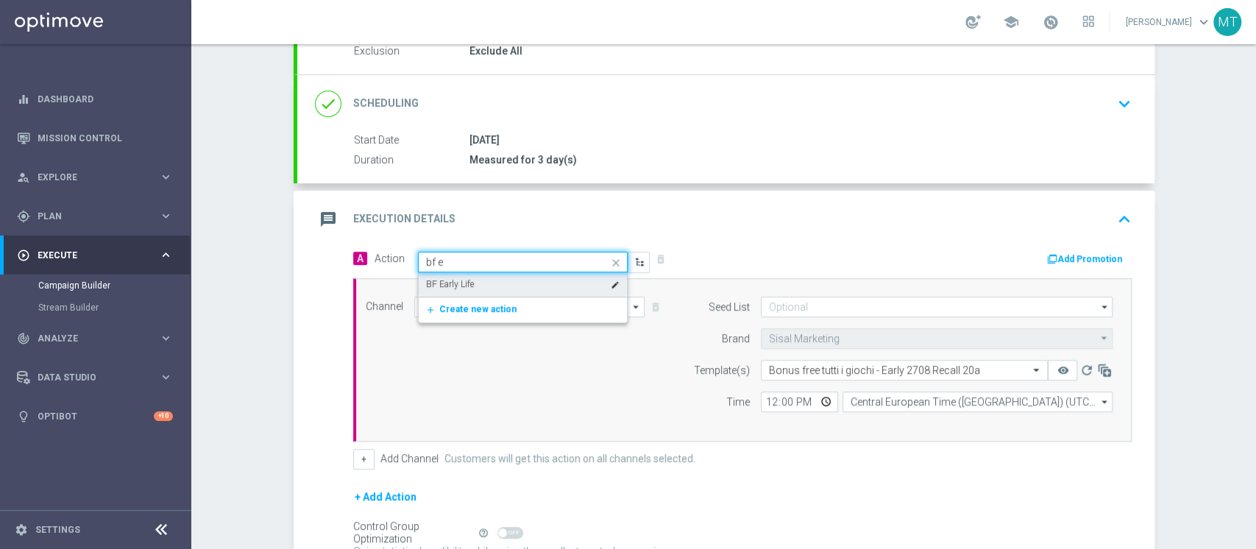
click at [465, 276] on div "BF Early Life edit" at bounding box center [522, 284] width 193 height 24
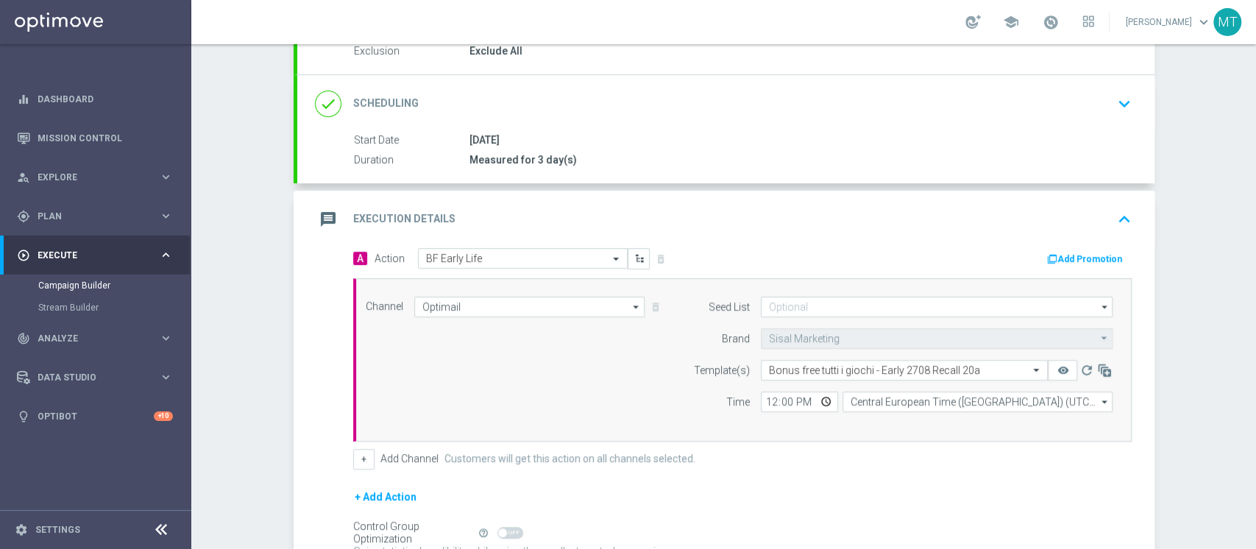
click at [537, 120] on div "done Scheduling keyboard_arrow_down" at bounding box center [725, 103] width 857 height 57
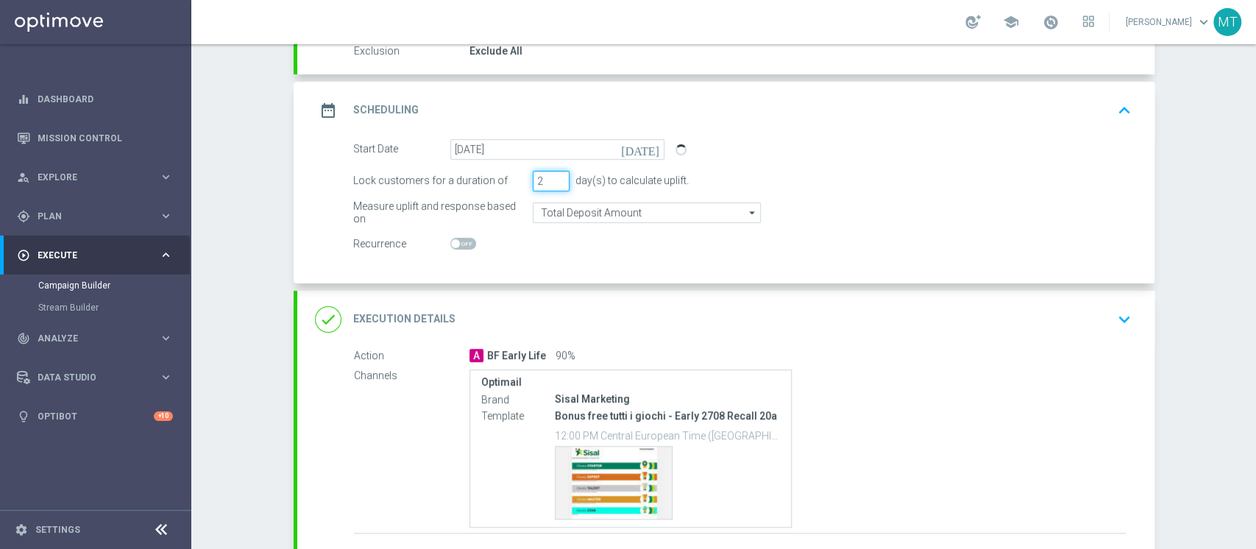
click at [554, 181] on input "2" at bounding box center [551, 181] width 37 height 21
type input "1"
click at [554, 181] on input "1" at bounding box center [551, 181] width 37 height 21
click at [647, 309] on div "done Execution Details keyboard_arrow_down" at bounding box center [726, 319] width 822 height 28
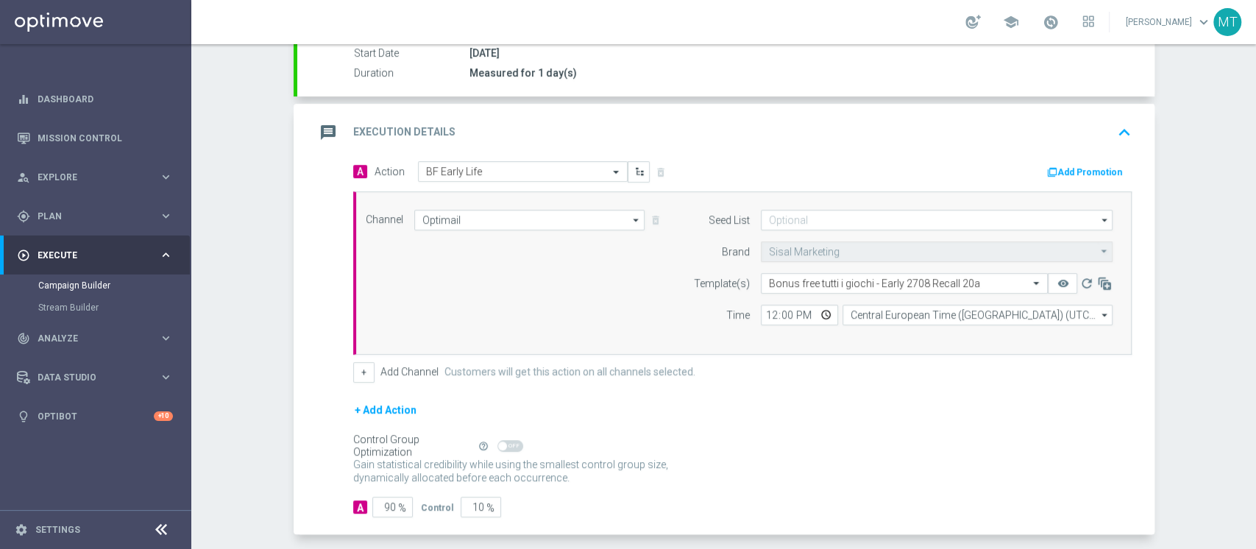
scroll to position [257, 0]
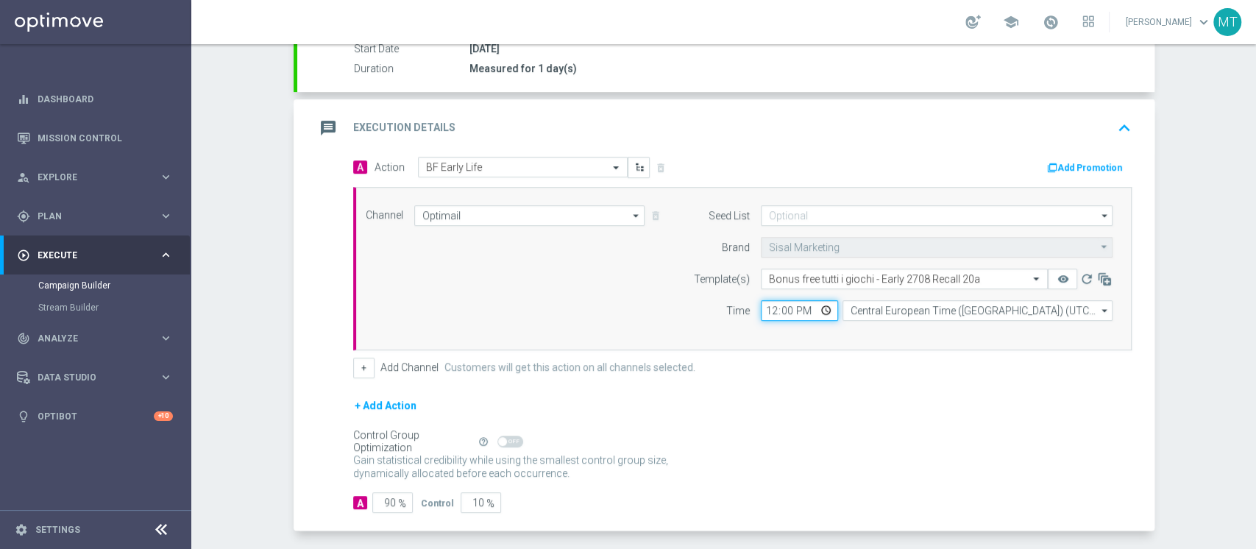
click at [761, 316] on input "12:00" at bounding box center [799, 310] width 77 height 21
type input "18:00"
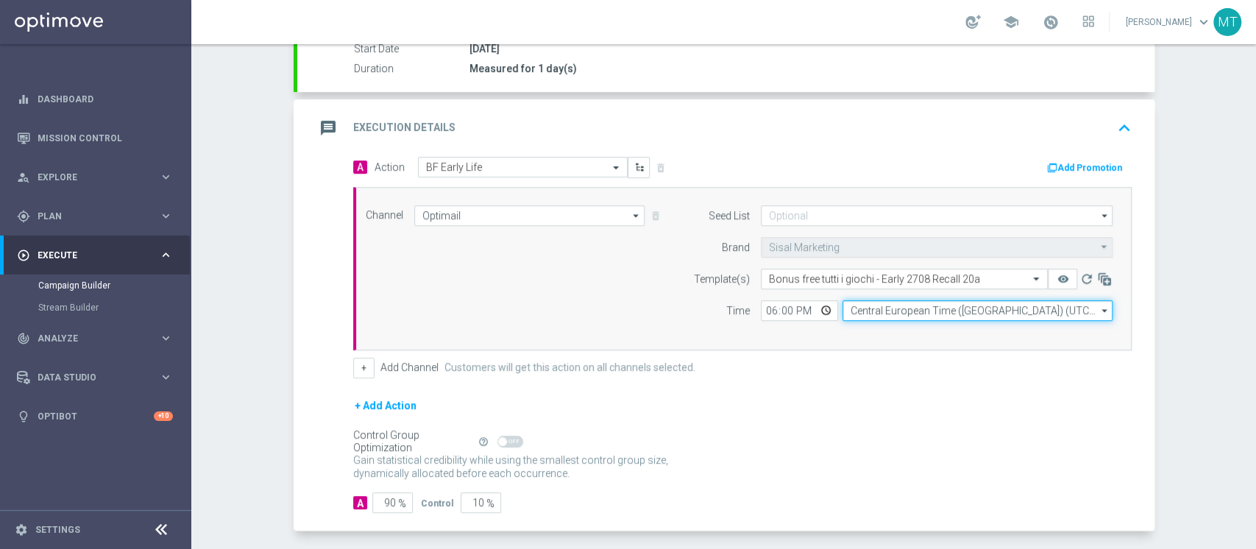
click at [857, 307] on input "Central European Time ([GEOGRAPHIC_DATA]) (UTC +02:00)" at bounding box center [977, 310] width 270 height 21
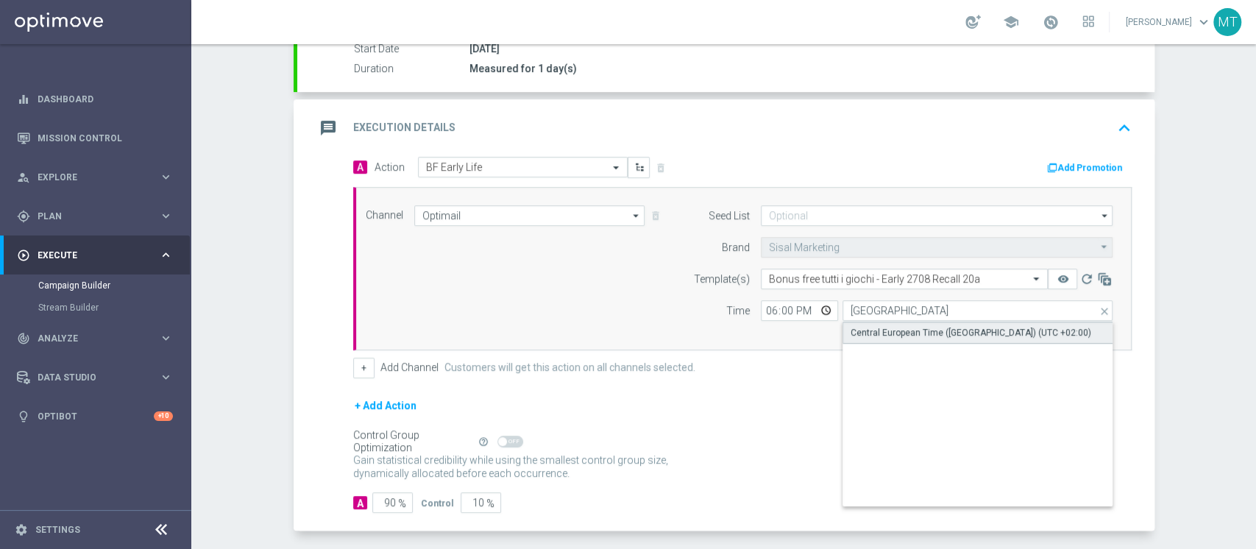
click at [871, 321] on div "Central European Time ([GEOGRAPHIC_DATA]) (UTC +02:00)" at bounding box center [977, 332] width 271 height 22
type input "Central European Time ([GEOGRAPHIC_DATA]) (UTC +02:00)"
click at [382, 510] on div "A Action Select action BF Early Life delete_forever Add Promotion Channel Optim…" at bounding box center [725, 344] width 857 height 374
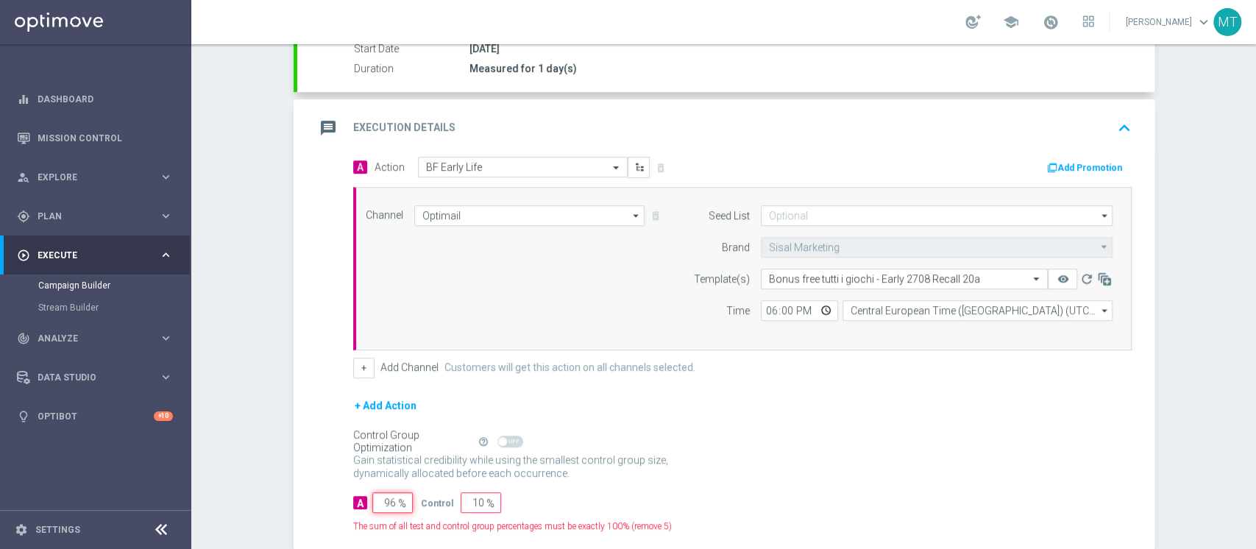
type input "97"
type input "3"
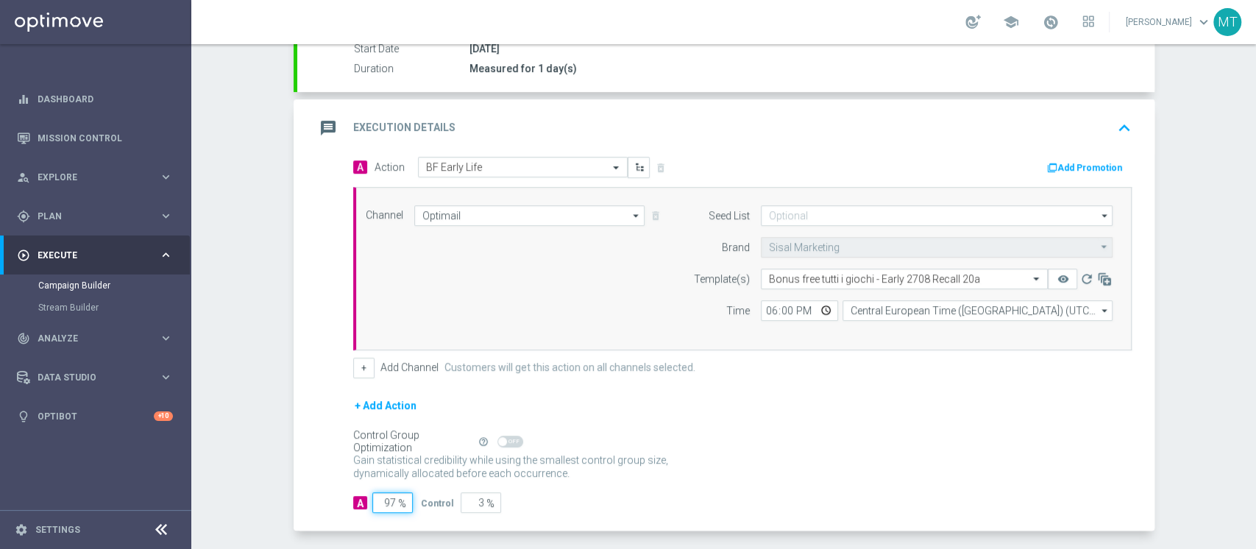
type input "98"
type input "2"
type input "99"
type input "1"
type input "100"
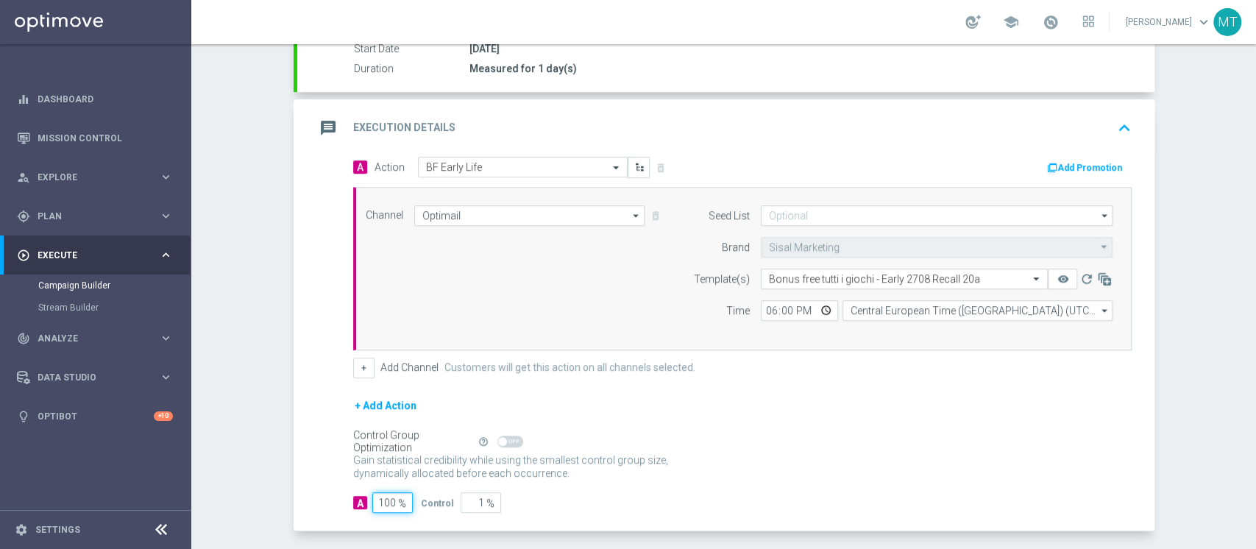
type input "0"
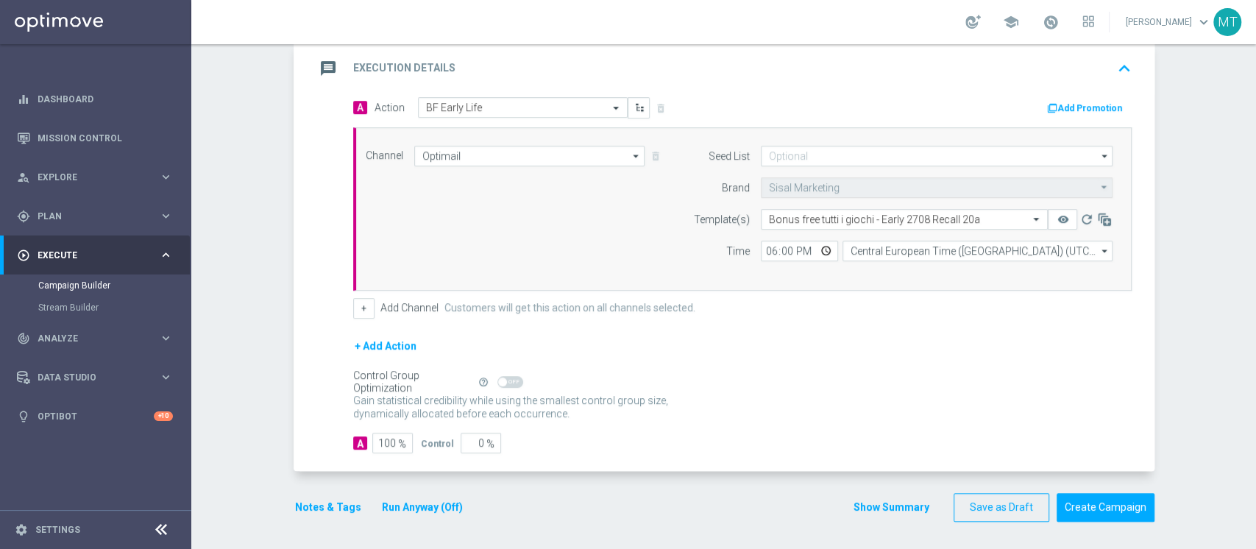
click at [327, 490] on form "done Target Group keyboard_arrow_down Target Group launch BF Retention 27.08 Re…" at bounding box center [723, 168] width 861 height 706
click at [320, 498] on button "Notes & Tags" at bounding box center [327, 507] width 69 height 18
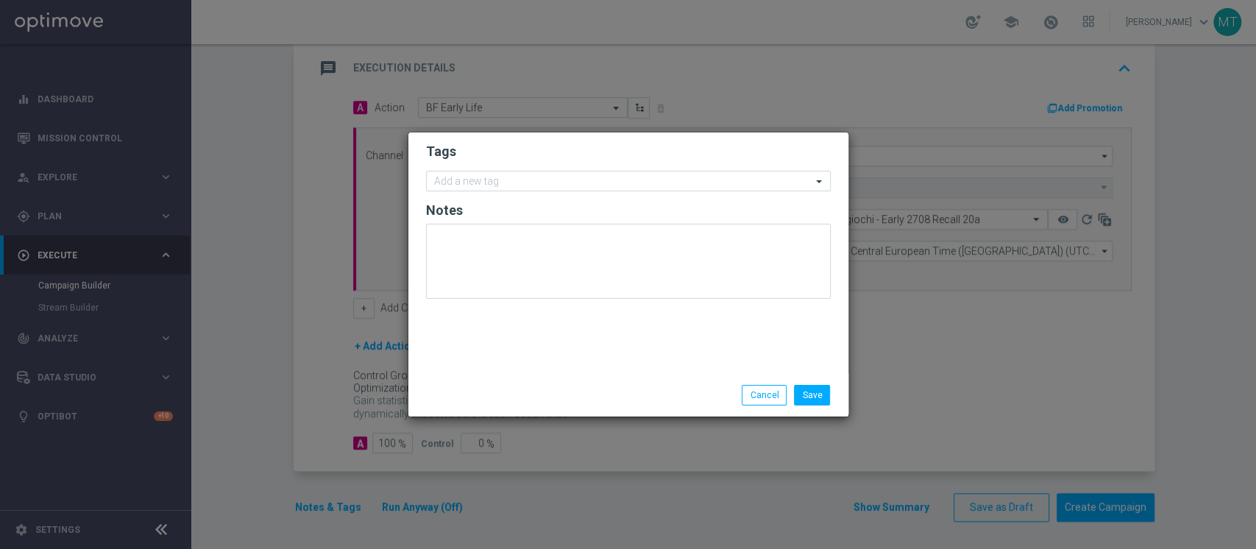
click at [516, 191] on form "Tags Add a new tag Notes" at bounding box center [628, 224] width 405 height 171
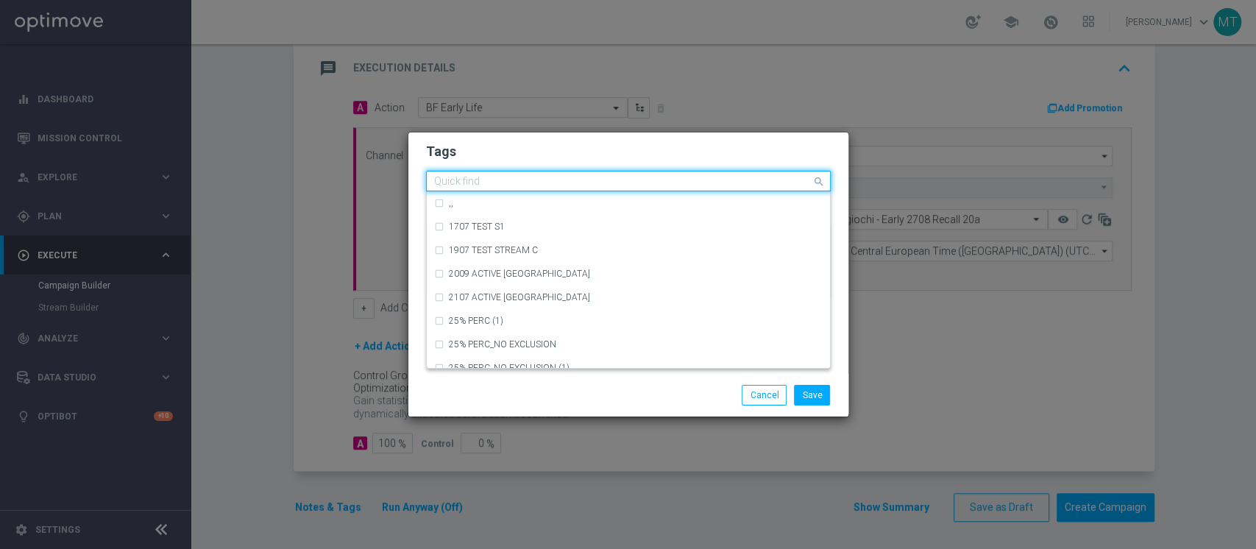
click at [515, 187] on input "text" at bounding box center [622, 182] width 377 height 13
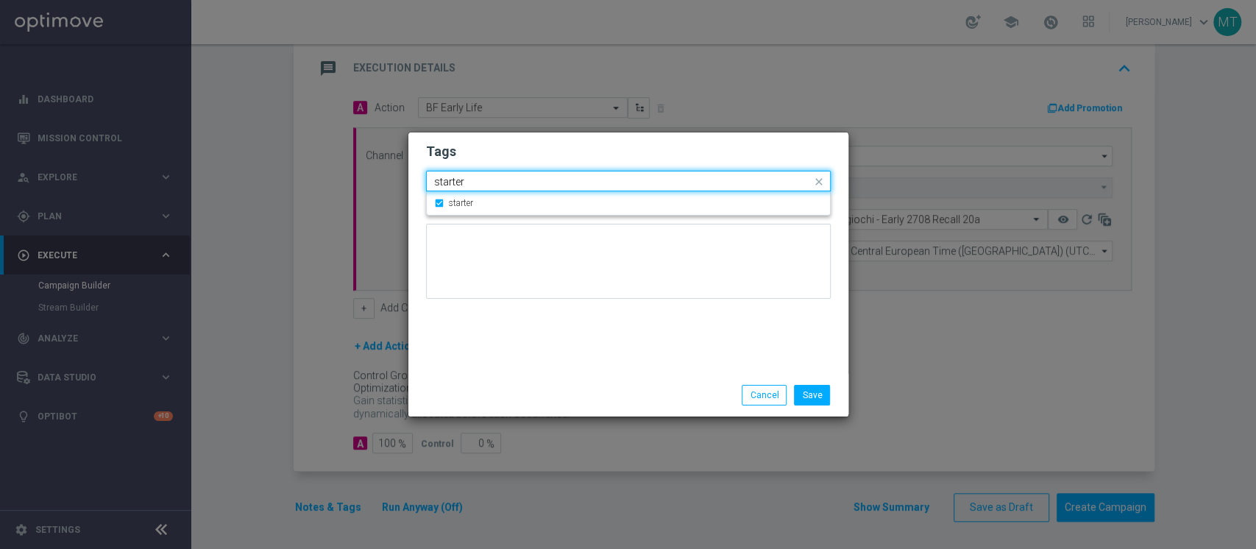
drag, startPoint x: 515, startPoint y: 187, endPoint x: 498, endPoint y: 183, distance: 17.3
click at [498, 183] on input "starter" at bounding box center [622, 182] width 377 height 13
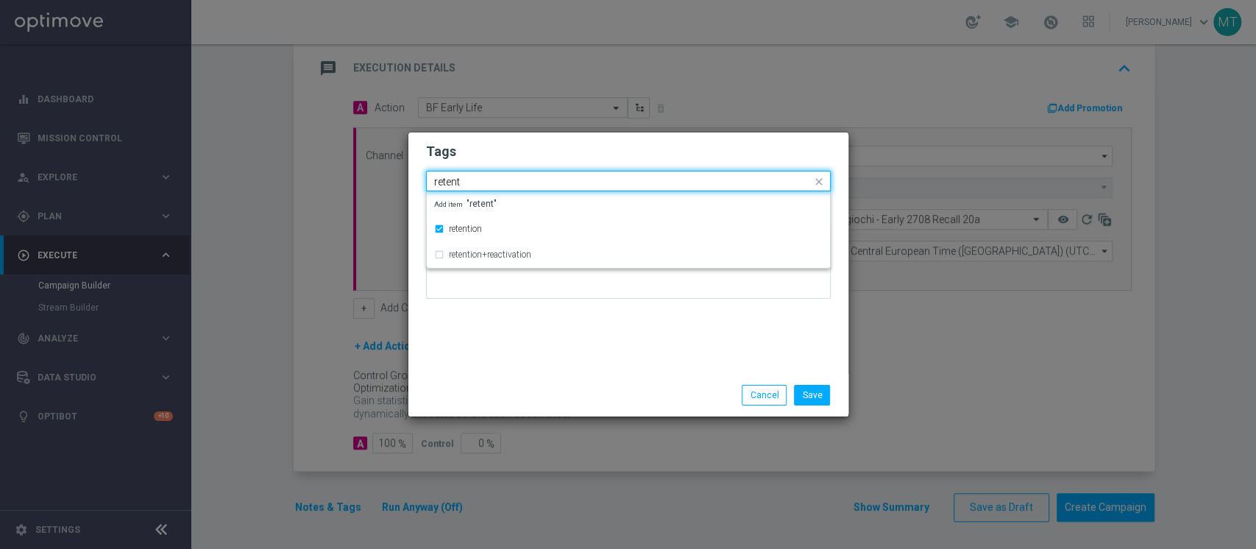
click at [474, 177] on input "retent" at bounding box center [622, 182] width 377 height 13
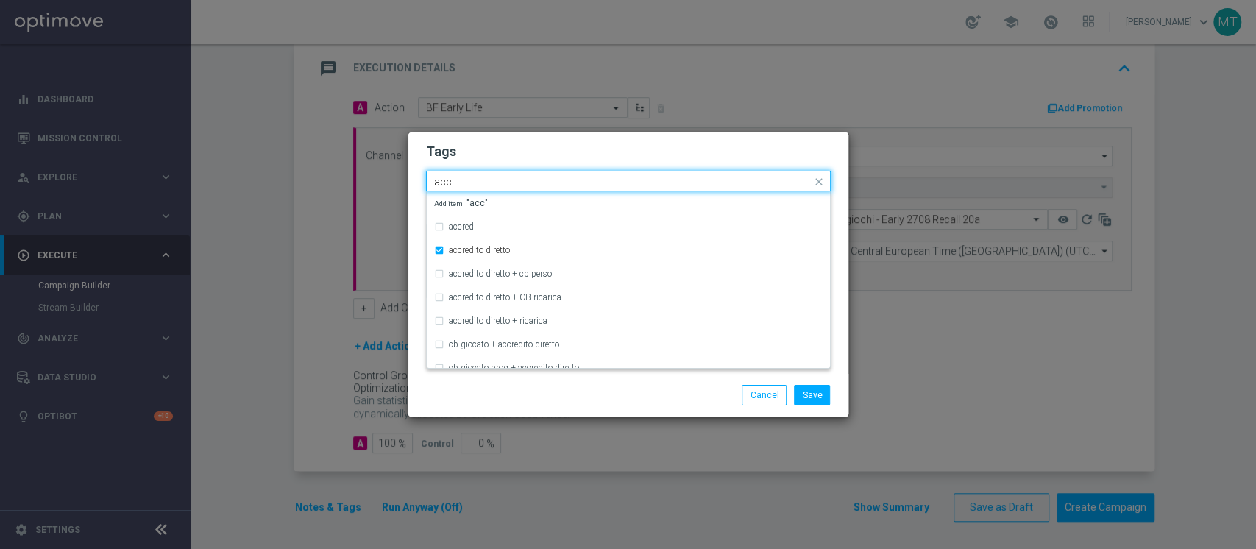
click at [458, 178] on input "acc" at bounding box center [622, 182] width 377 height 13
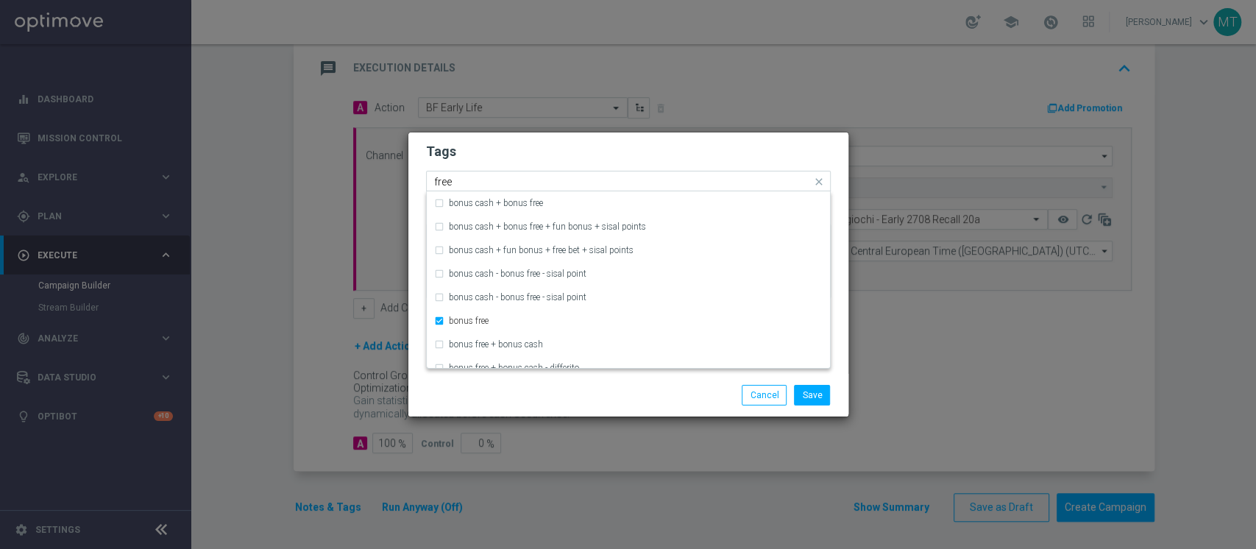
click at [451, 177] on input "free" at bounding box center [622, 182] width 377 height 13
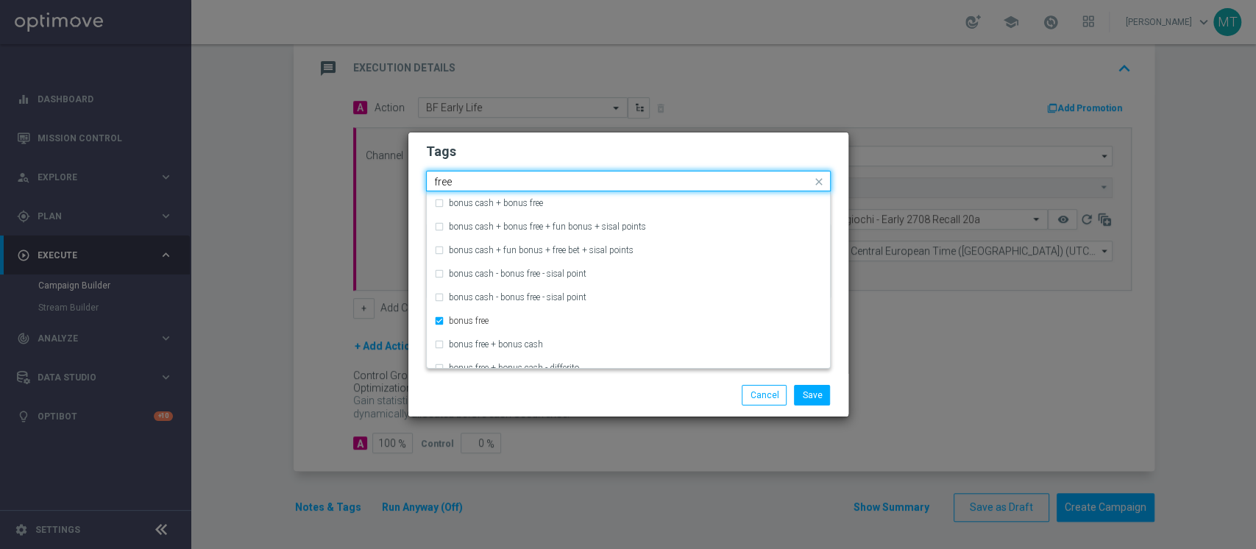
click at [451, 177] on input "free" at bounding box center [622, 182] width 377 height 13
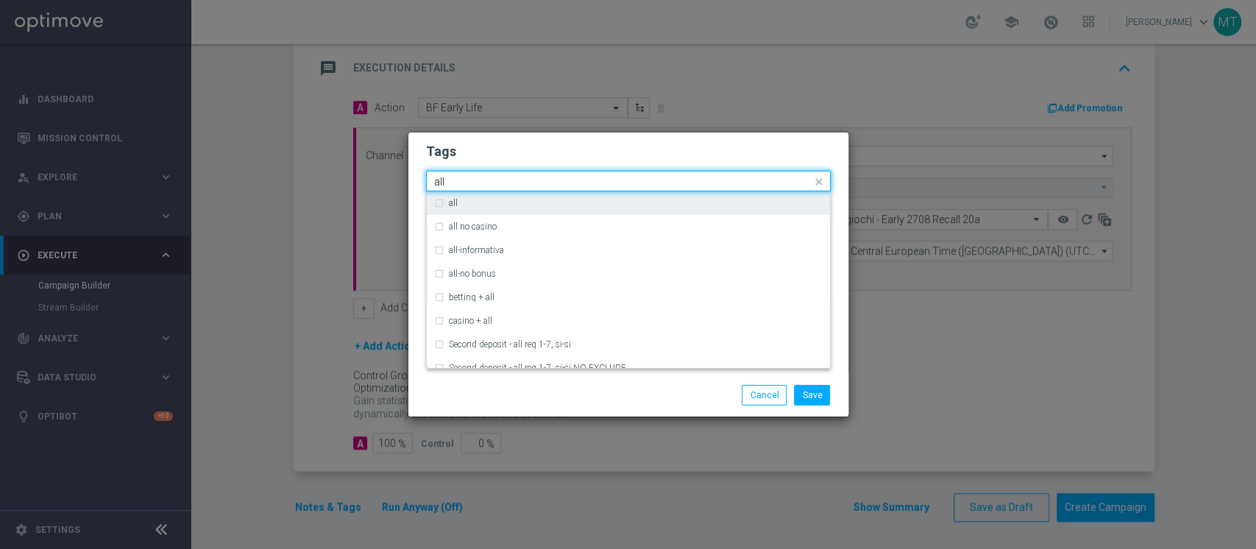
type input "all"
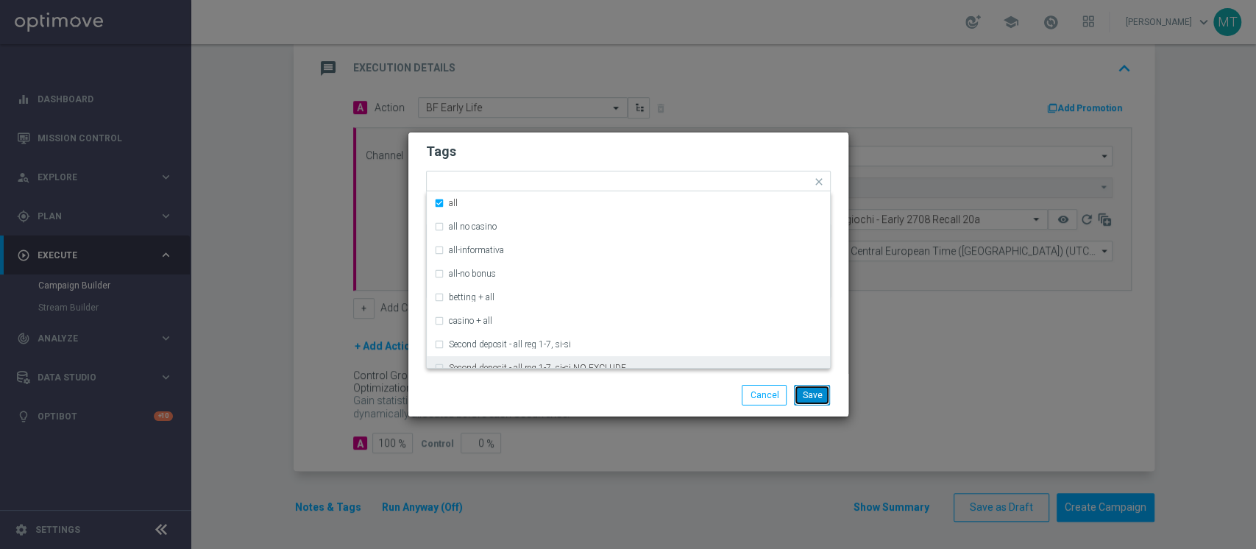
click at [811, 396] on button "Save" at bounding box center [812, 395] width 36 height 21
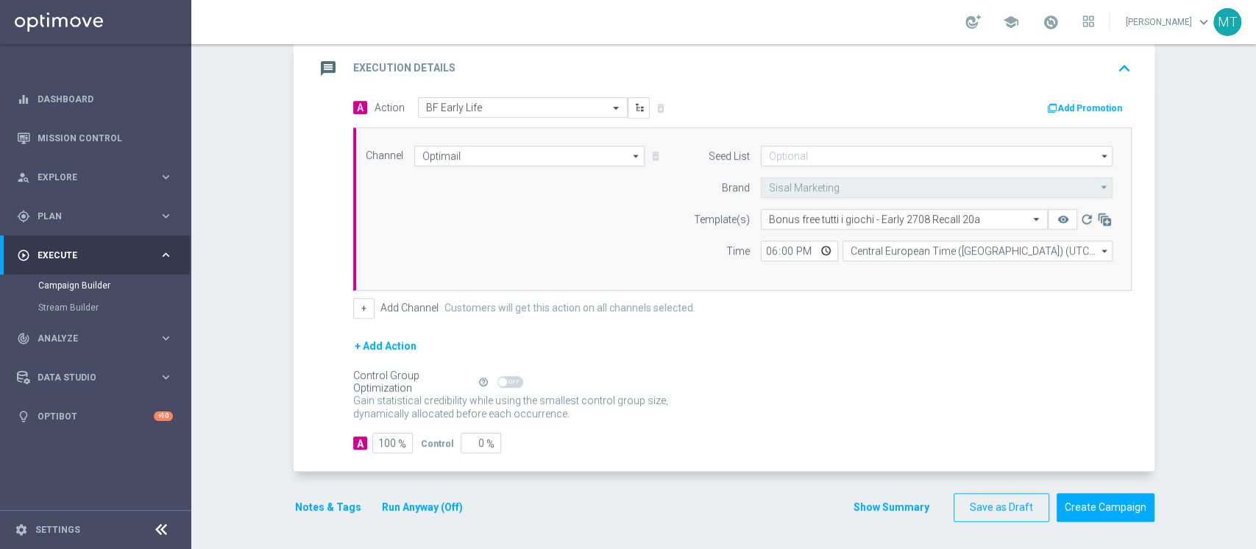
click at [900, 506] on button "Show Summary" at bounding box center [890, 507] width 77 height 17
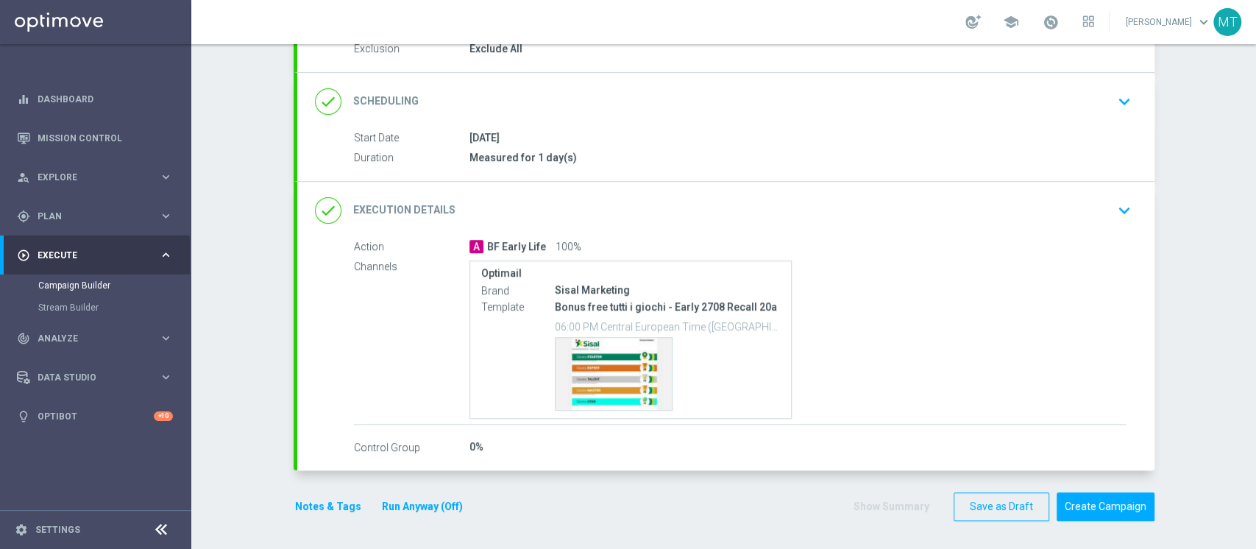
scroll to position [0, 0]
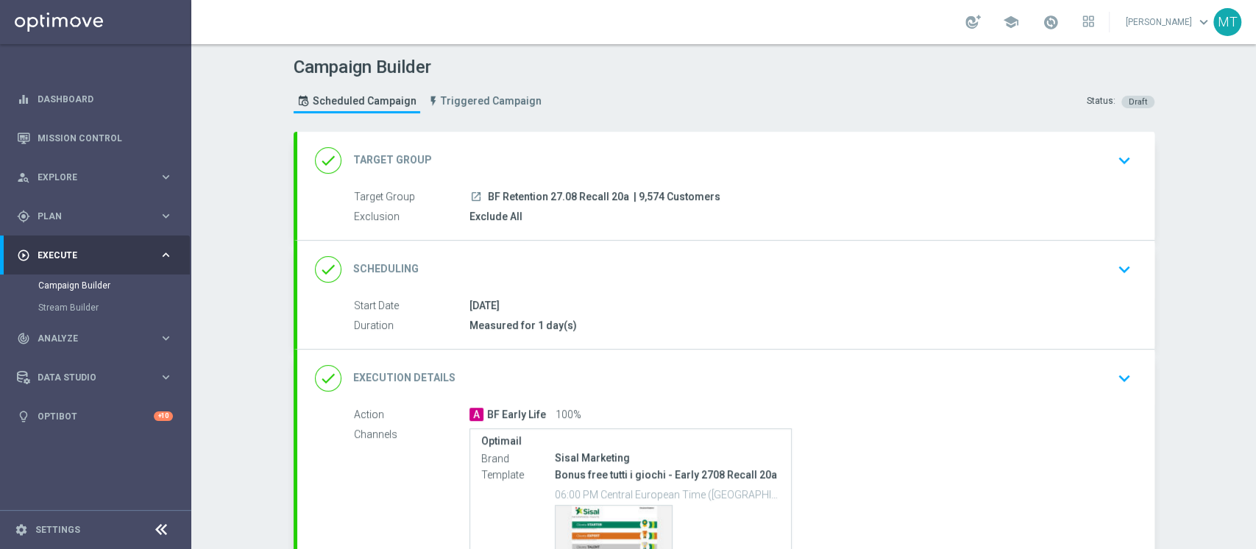
click at [683, 164] on div "done Target Group keyboard_arrow_down" at bounding box center [726, 160] width 822 height 28
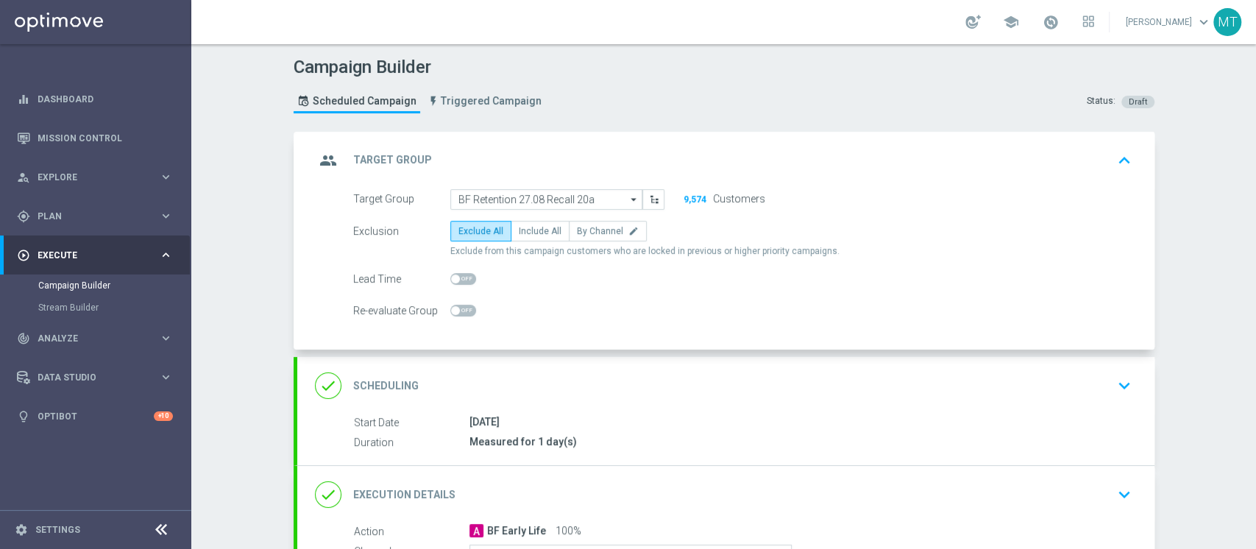
click at [752, 417] on div "[DATE]" at bounding box center [797, 421] width 656 height 15
click at [733, 399] on div "done Scheduling keyboard_arrow_down" at bounding box center [725, 385] width 857 height 57
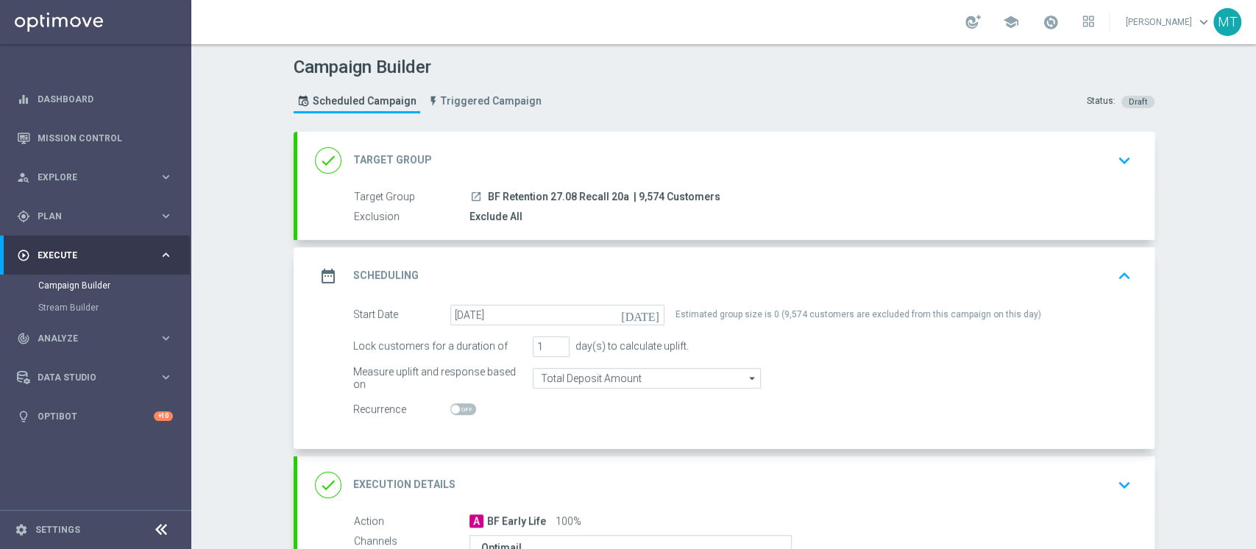
click at [701, 161] on div "done Target Group keyboard_arrow_down" at bounding box center [726, 160] width 822 height 28
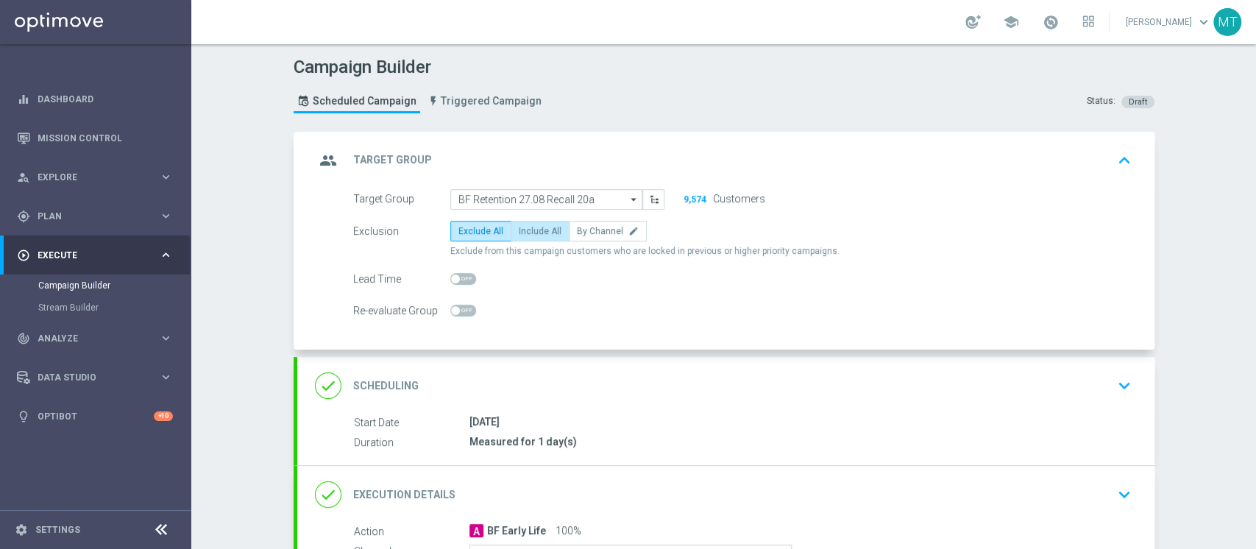
click at [530, 227] on span "Include All" at bounding box center [540, 231] width 43 height 10
click at [528, 229] on input "Include All" at bounding box center [524, 234] width 10 height 10
radio input "true"
click at [630, 149] on div "group Target Group keyboard_arrow_up" at bounding box center [726, 160] width 822 height 28
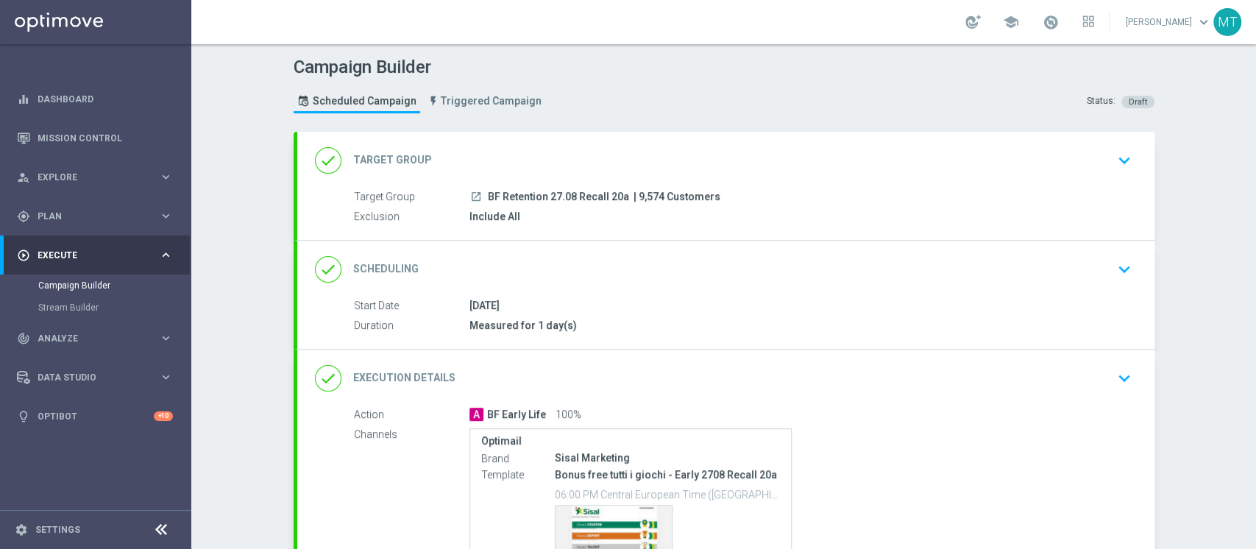
click at [574, 274] on div "done Scheduling keyboard_arrow_down" at bounding box center [726, 269] width 822 height 28
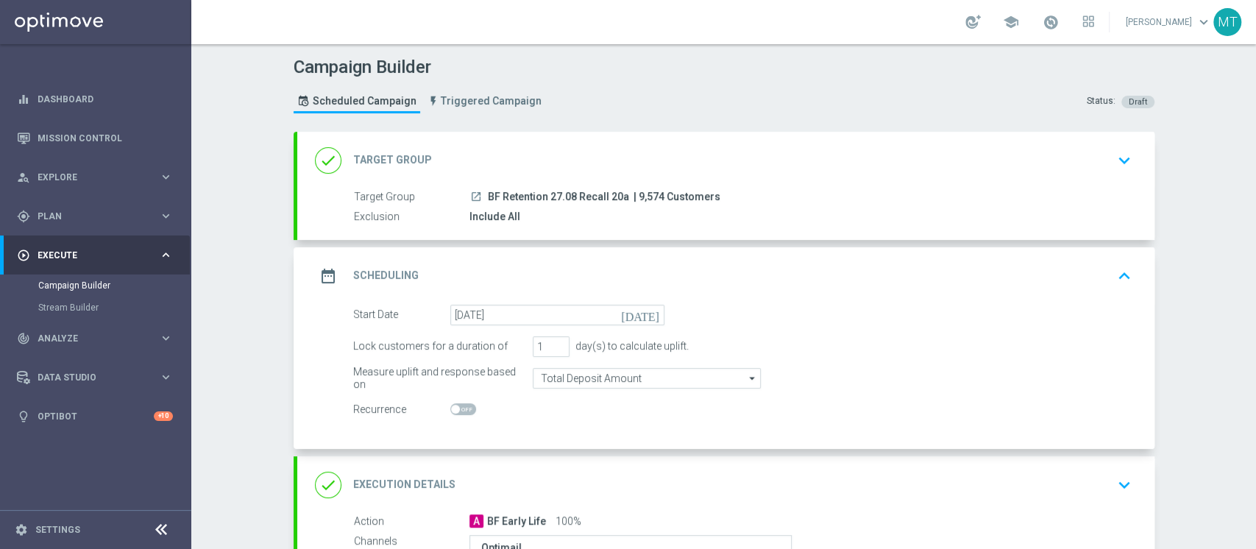
click at [606, 283] on div "date_range Scheduling keyboard_arrow_up" at bounding box center [726, 276] width 822 height 28
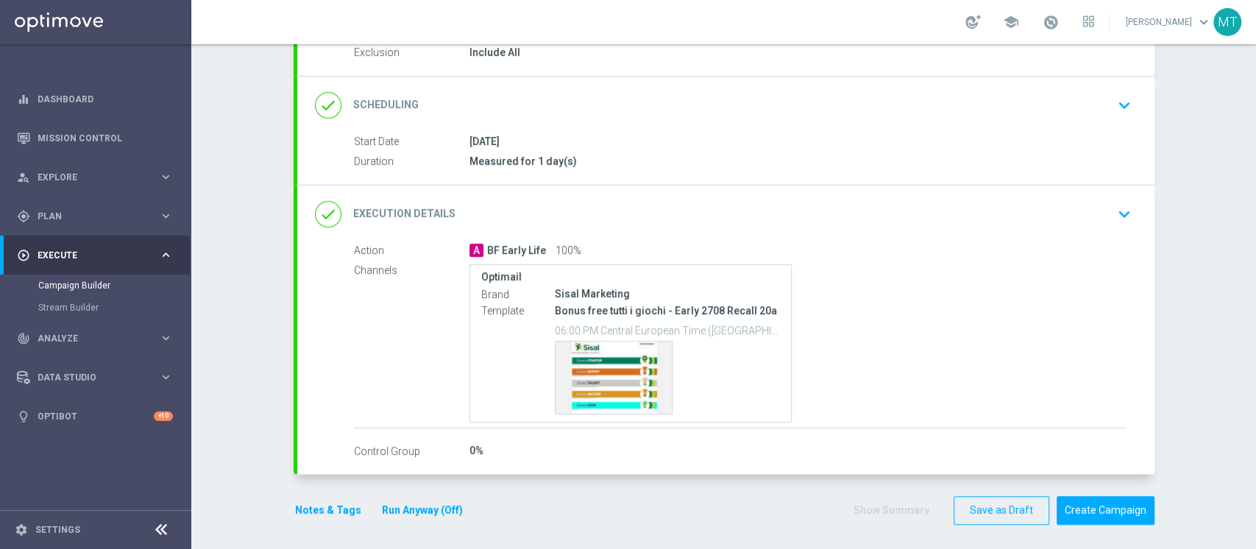
scroll to position [167, 0]
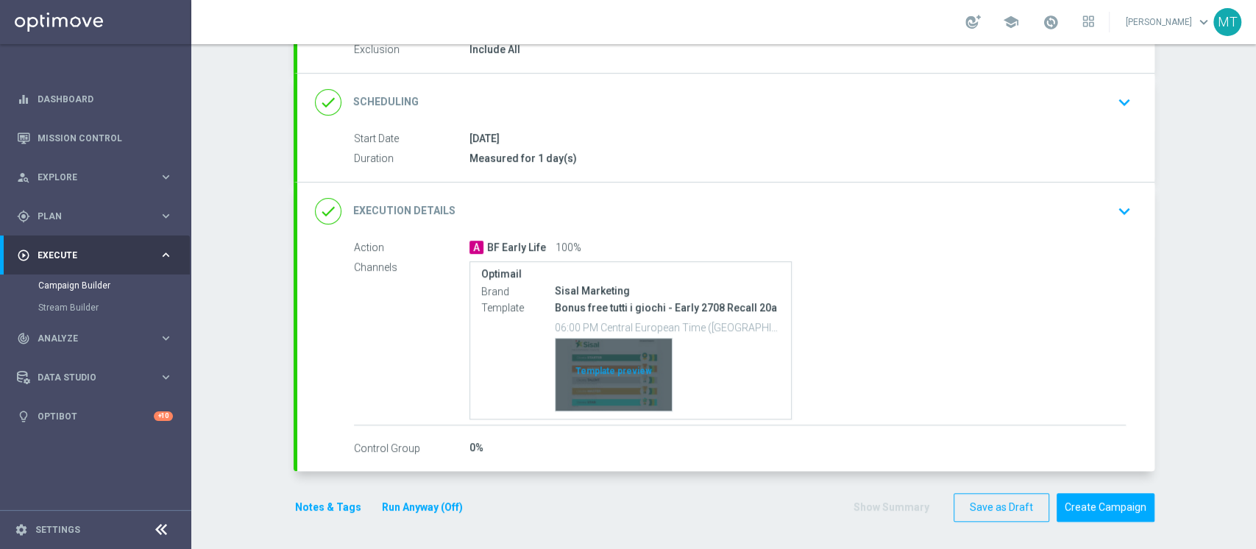
click at [608, 371] on div "Template preview" at bounding box center [613, 374] width 116 height 72
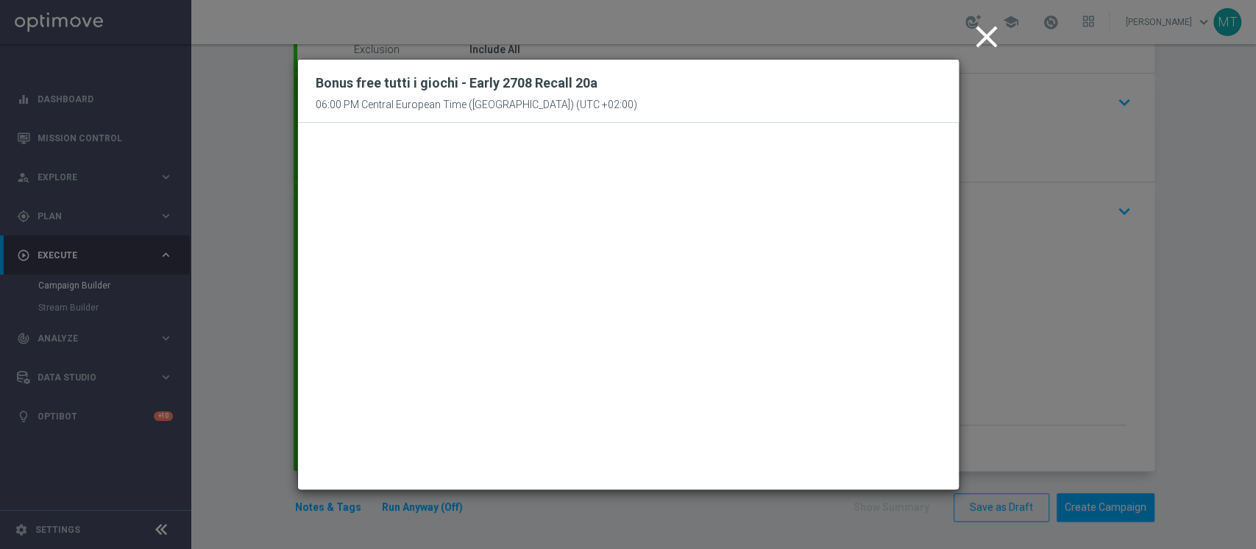
click at [981, 31] on icon "close" at bounding box center [986, 36] width 37 height 37
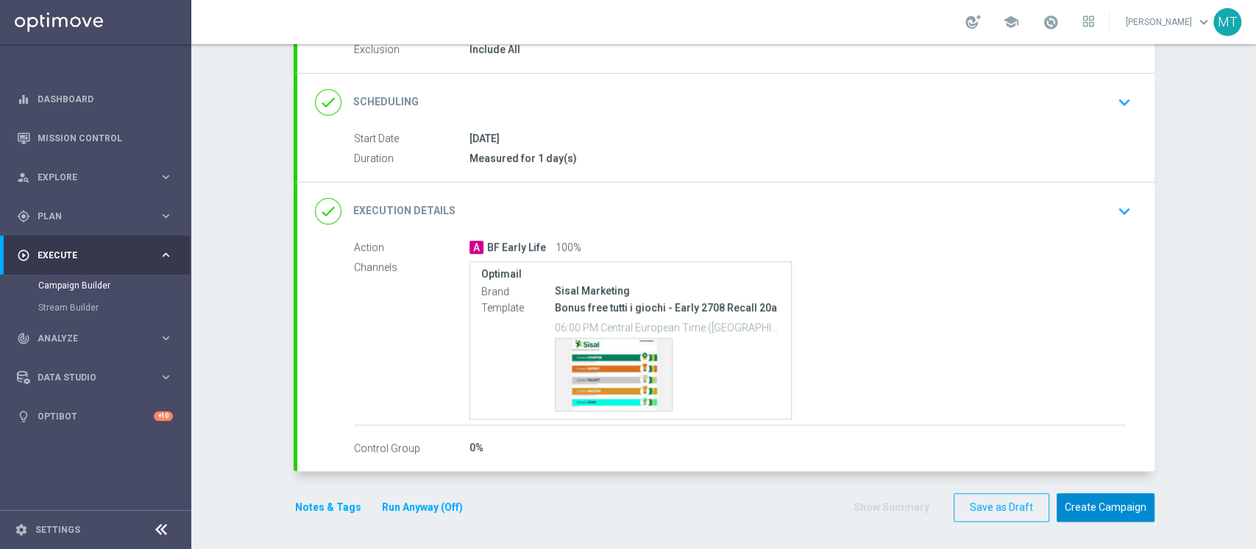
click at [1075, 514] on button "Create Campaign" at bounding box center [1105, 507] width 98 height 29
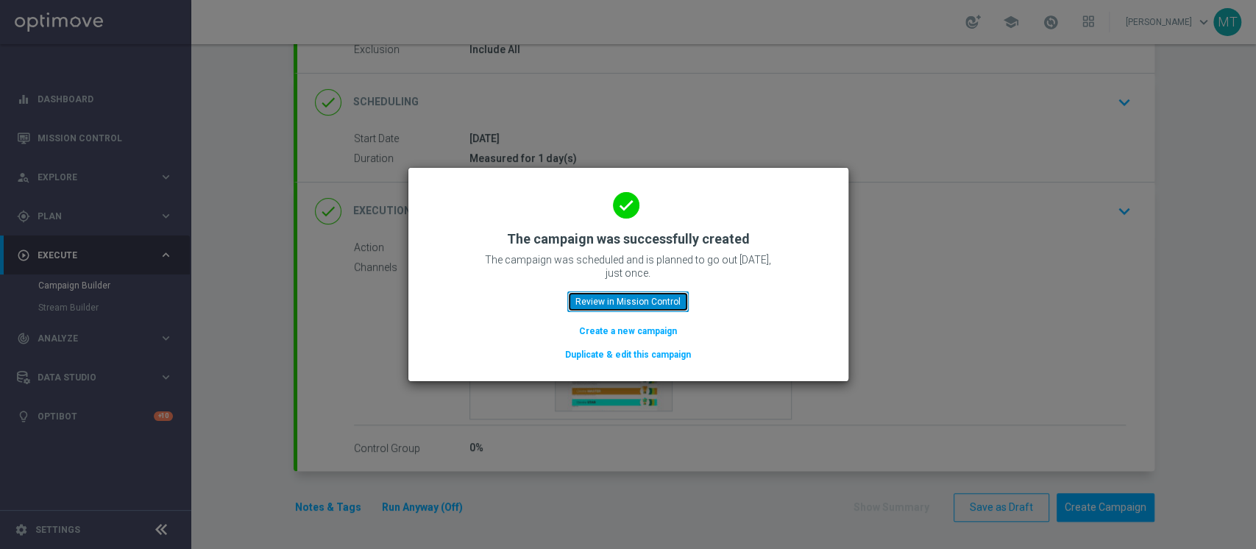
click at [607, 308] on button "Review in Mission Control" at bounding box center [627, 301] width 121 height 21
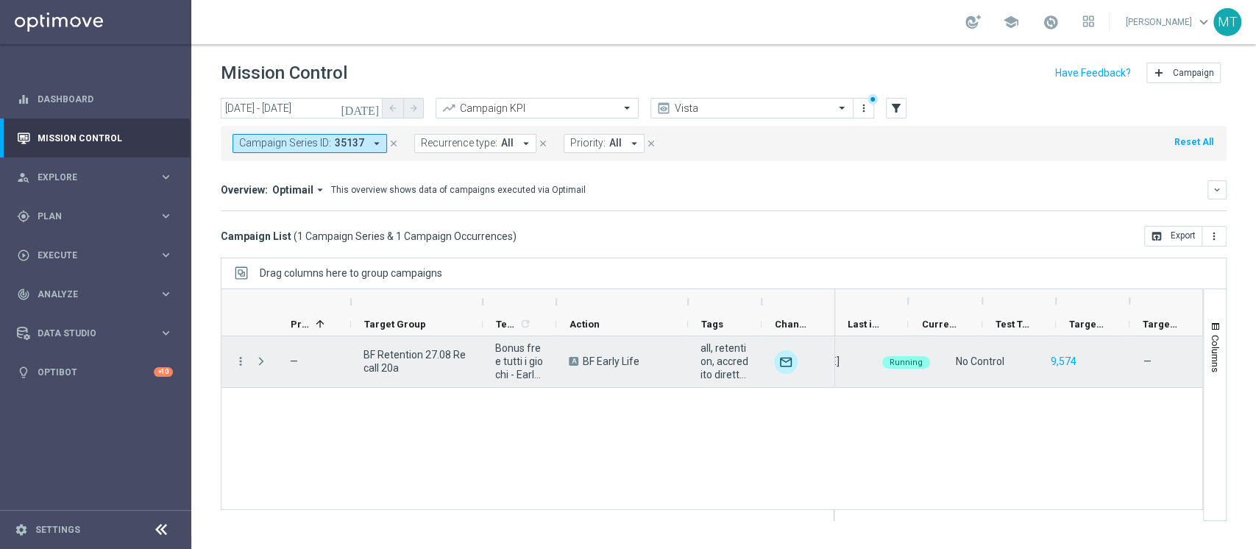
scroll to position [0, 260]
